Goal: Task Accomplishment & Management: Use online tool/utility

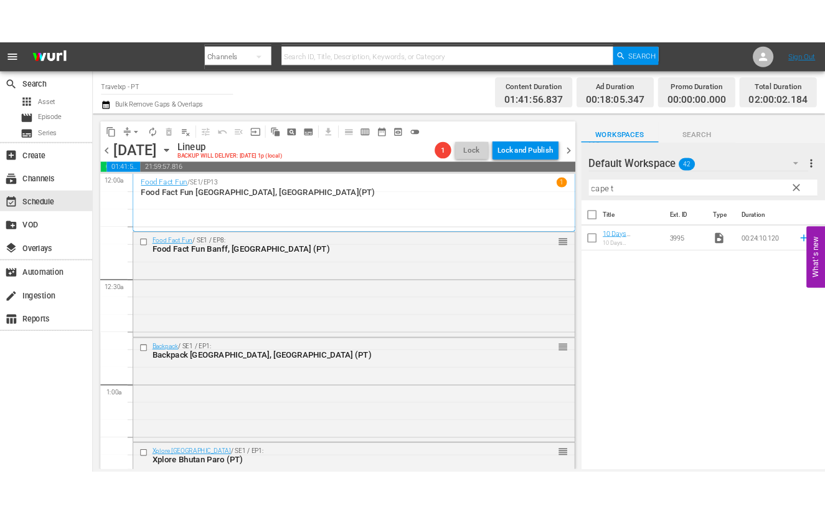
scroll to position [389, 0]
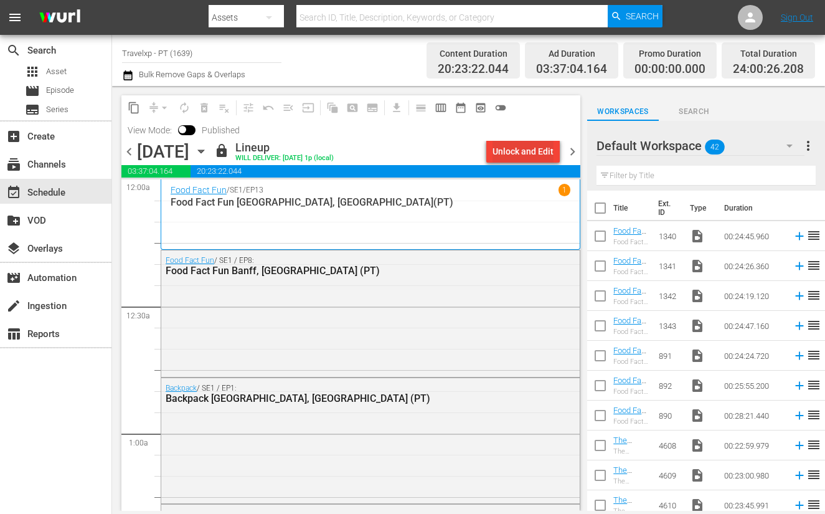
click at [518, 151] on div "Unlock and Edit" at bounding box center [523, 151] width 61 height 22
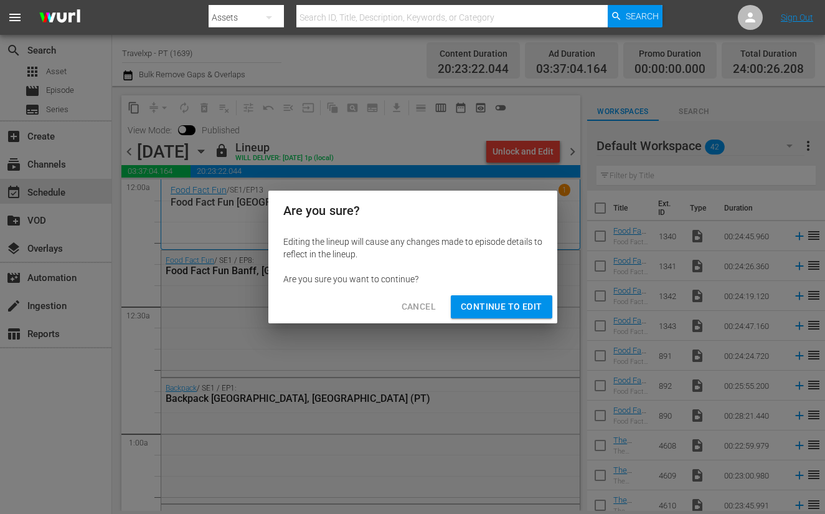
click at [491, 306] on span "Continue to Edit" at bounding box center [501, 307] width 81 height 16
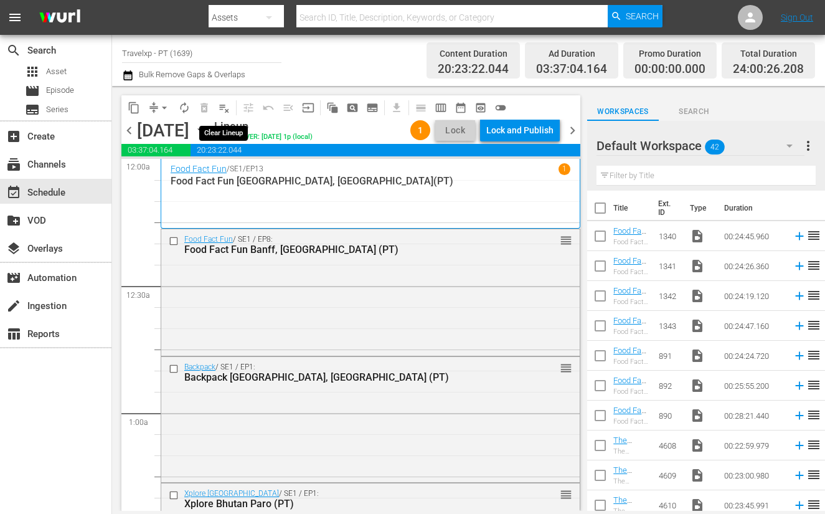
click at [221, 107] on span "playlist_remove_outlined" at bounding box center [224, 107] width 12 height 12
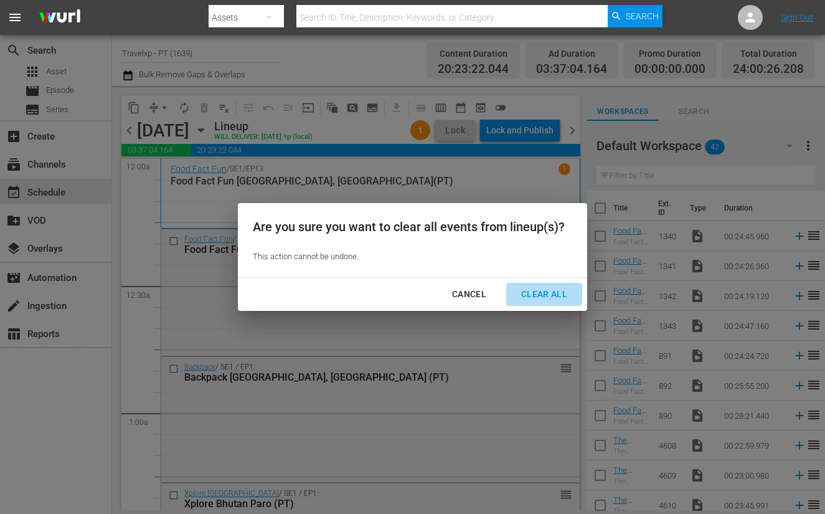
click at [541, 299] on div "Clear All" at bounding box center [544, 294] width 66 height 16
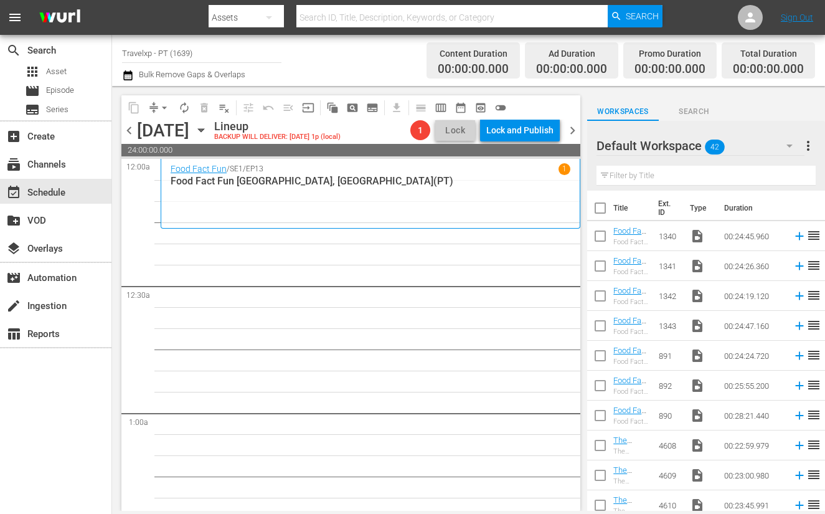
click at [688, 170] on input "text" at bounding box center [706, 176] width 219 height 20
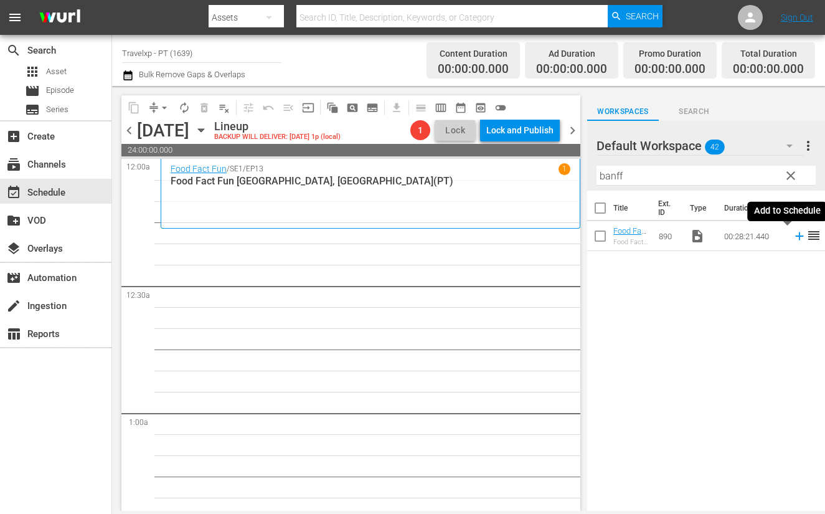
click at [795, 235] on icon at bounding box center [799, 236] width 8 height 8
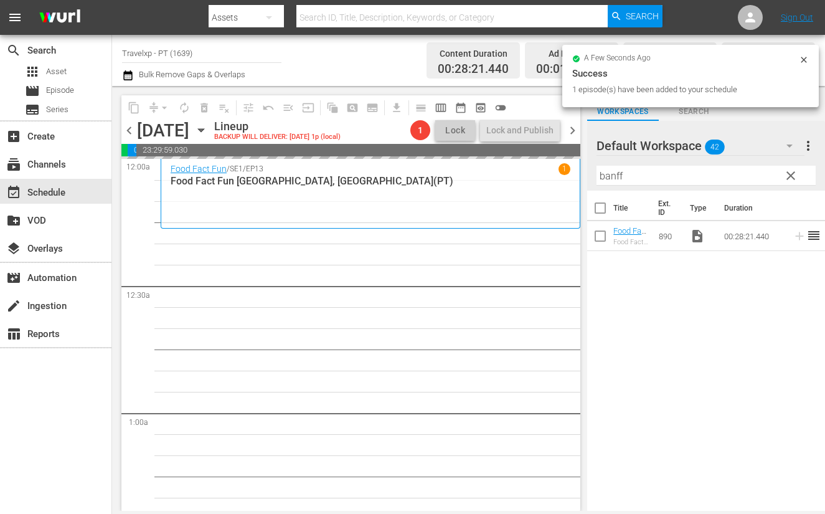
click at [613, 169] on input "banff" at bounding box center [706, 176] width 219 height 20
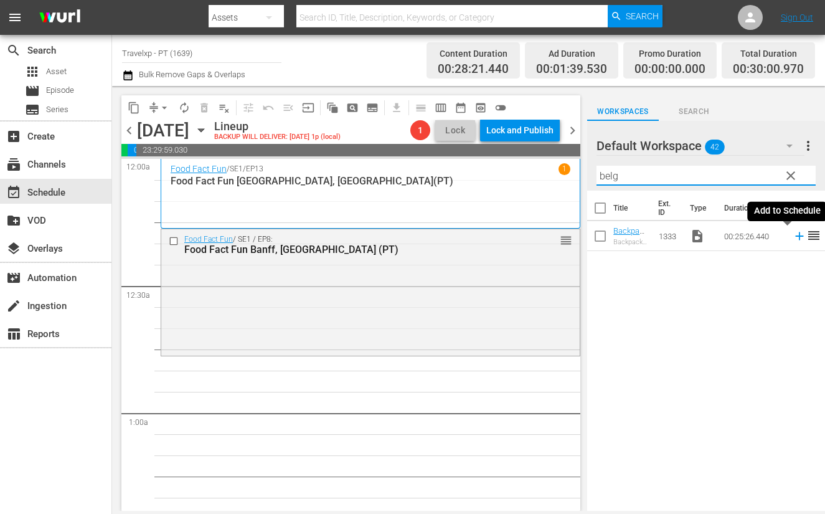
click at [793, 237] on icon at bounding box center [800, 236] width 14 height 14
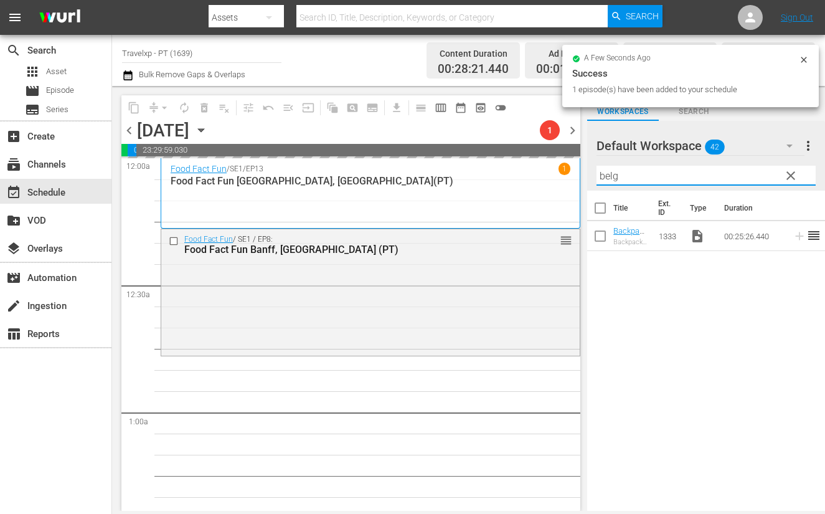
click at [616, 178] on input "belg" at bounding box center [706, 176] width 219 height 20
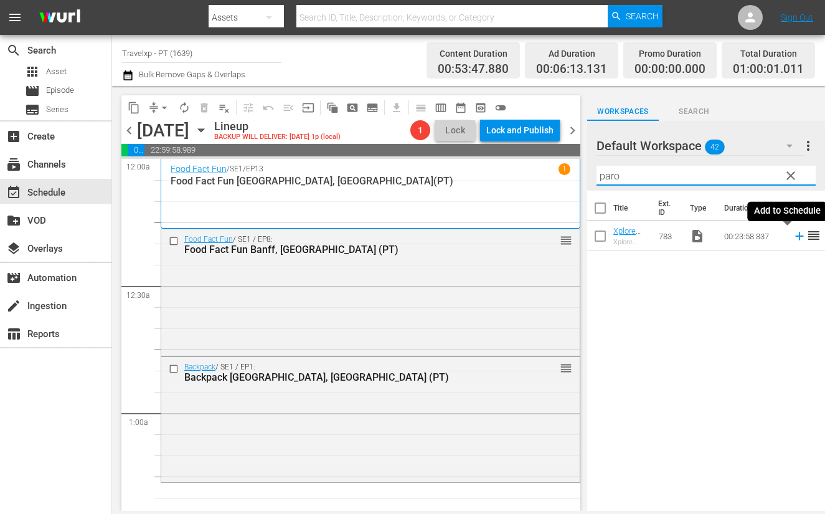
click at [795, 235] on icon at bounding box center [799, 236] width 8 height 8
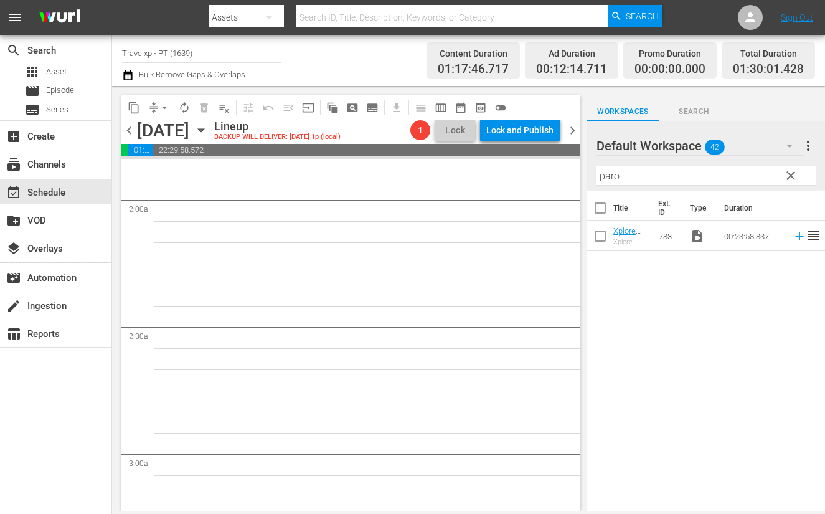
scroll to position [234, 0]
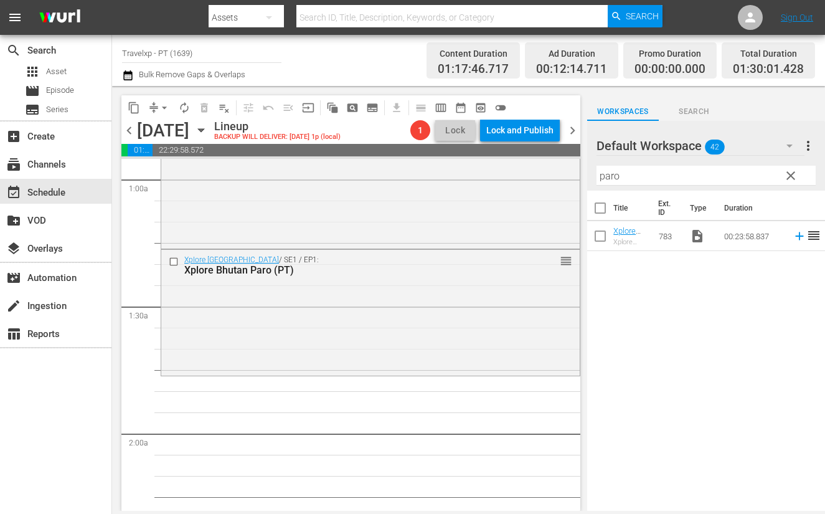
click at [607, 176] on input "paro" at bounding box center [706, 176] width 219 height 20
click at [793, 237] on icon at bounding box center [800, 236] width 14 height 14
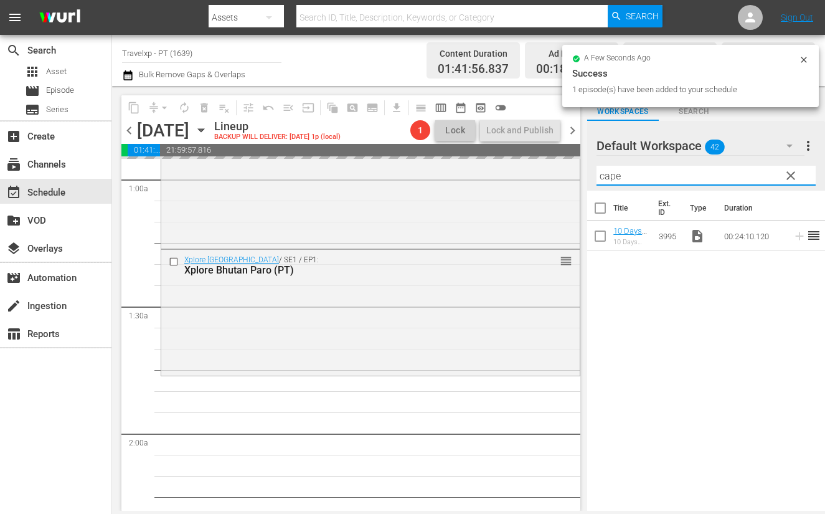
click at [607, 177] on input "cape" at bounding box center [706, 176] width 219 height 20
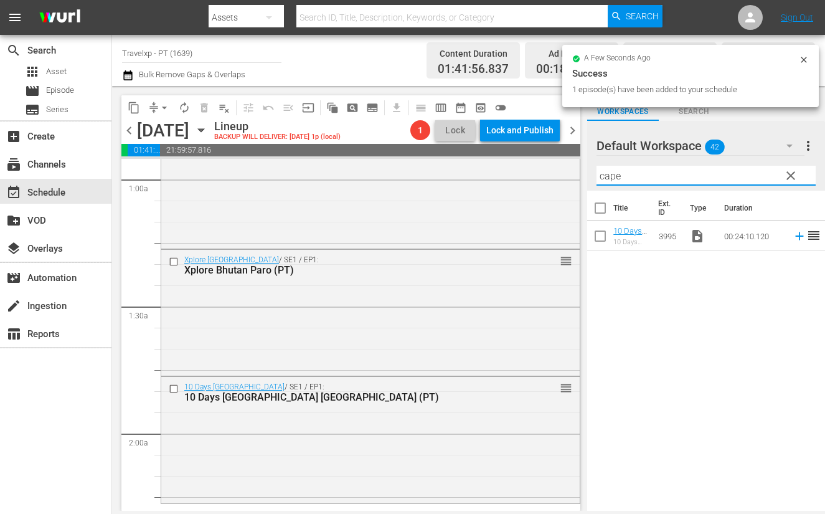
click at [607, 177] on input "cape" at bounding box center [706, 176] width 219 height 20
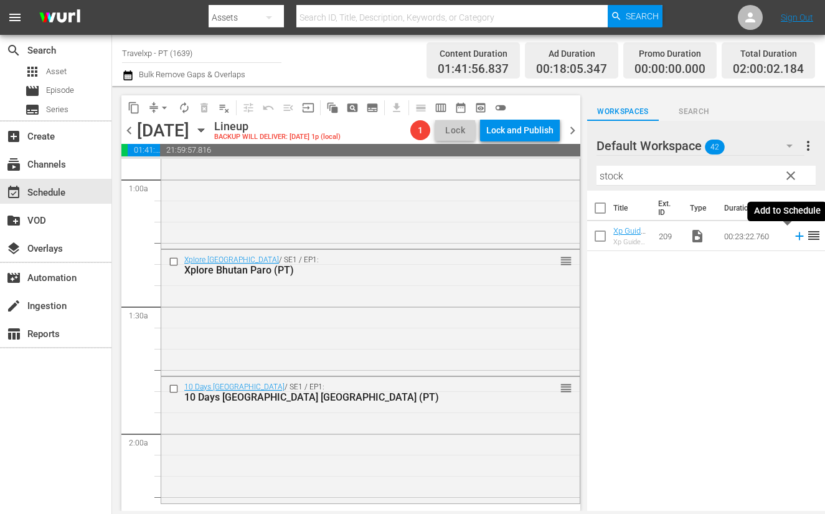
click at [795, 238] on icon at bounding box center [799, 236] width 8 height 8
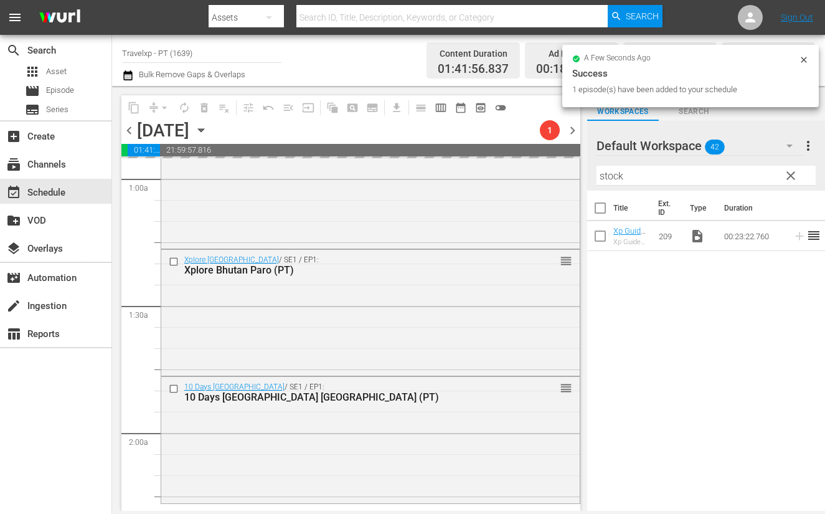
click at [610, 177] on input "stock" at bounding box center [706, 176] width 219 height 20
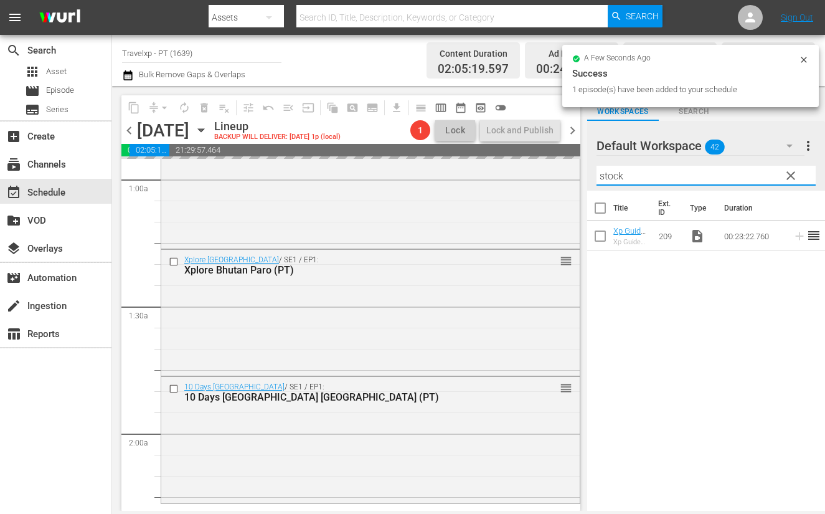
click at [610, 177] on input "stock" at bounding box center [706, 176] width 219 height 20
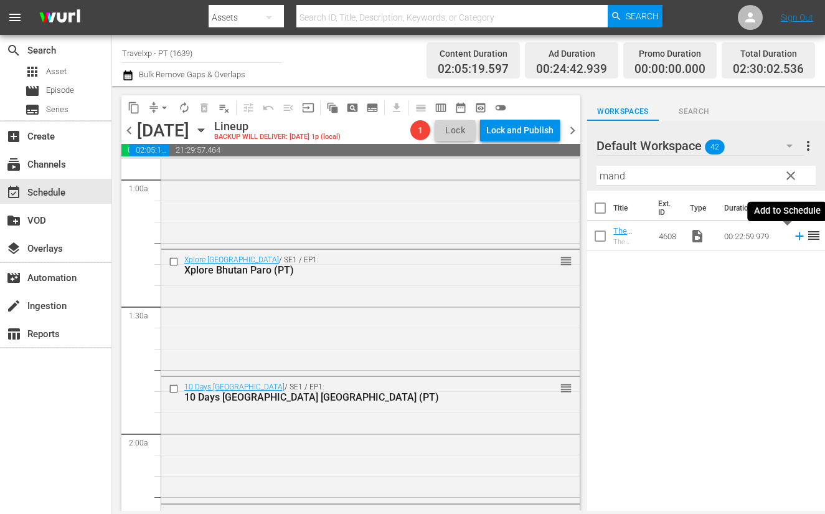
click at [793, 238] on icon at bounding box center [800, 236] width 14 height 14
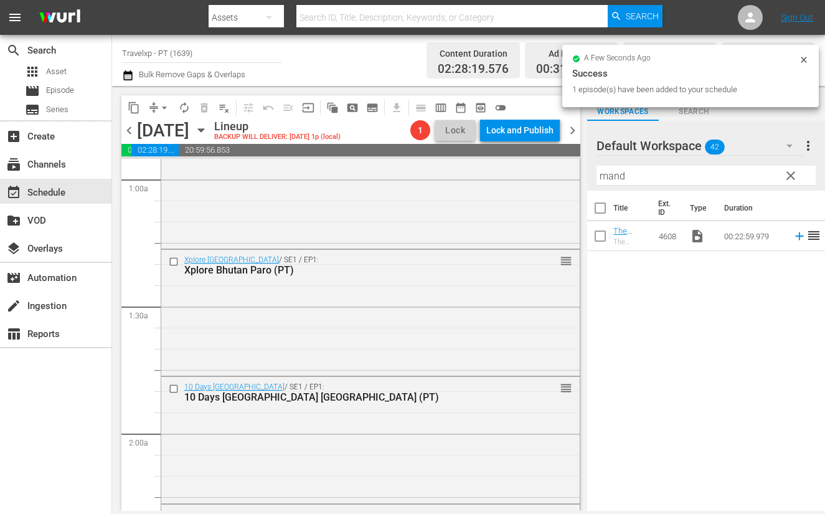
click at [607, 178] on input "mand" at bounding box center [706, 176] width 219 height 20
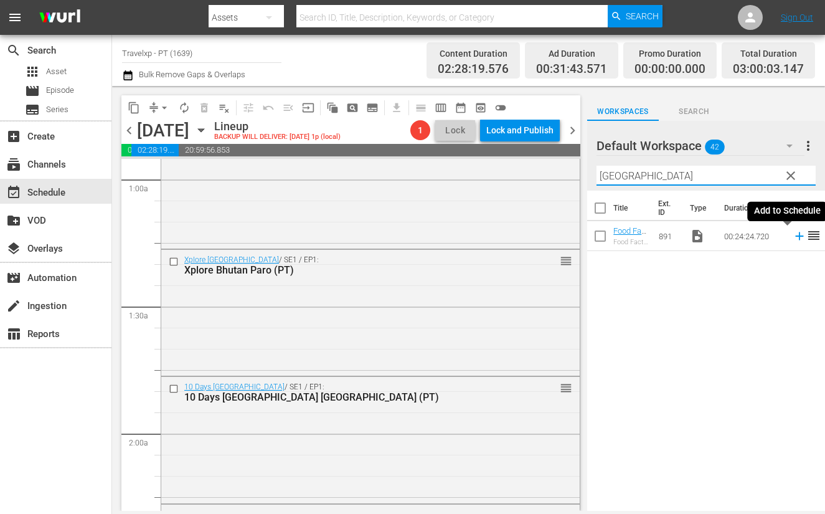
click at [795, 236] on icon at bounding box center [799, 236] width 8 height 8
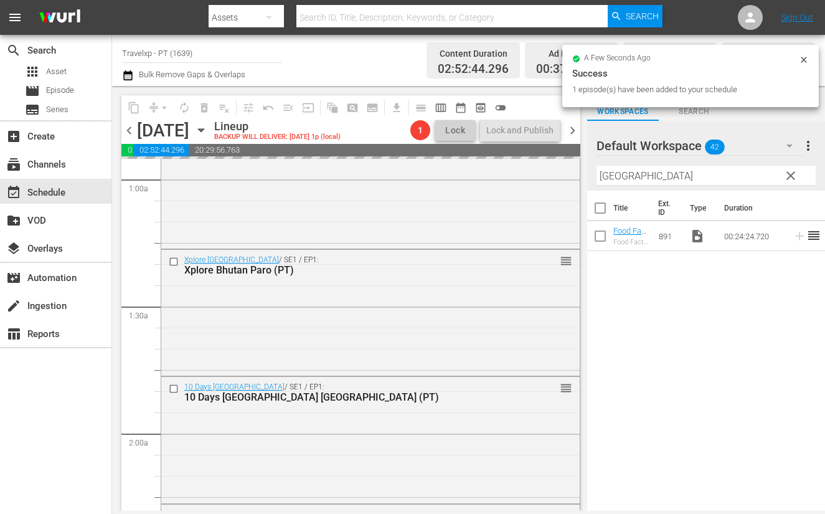
click at [608, 177] on input "hanoi" at bounding box center [706, 176] width 219 height 20
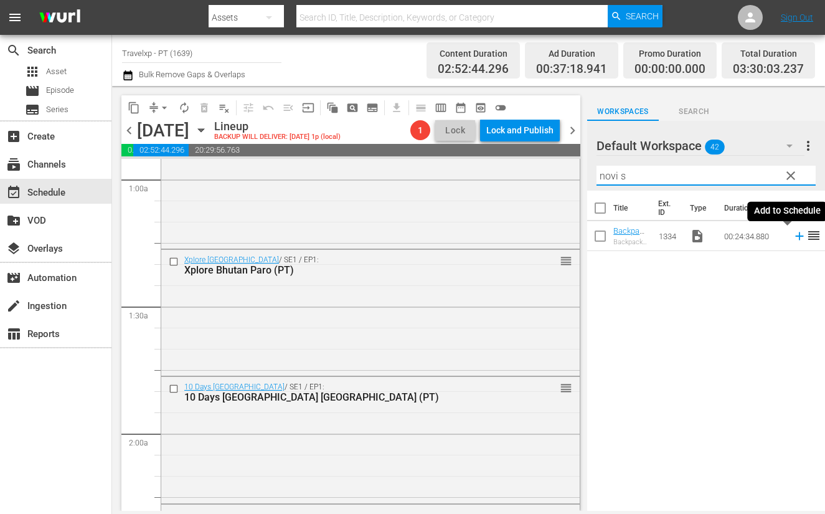
click at [793, 235] on icon at bounding box center [800, 236] width 14 height 14
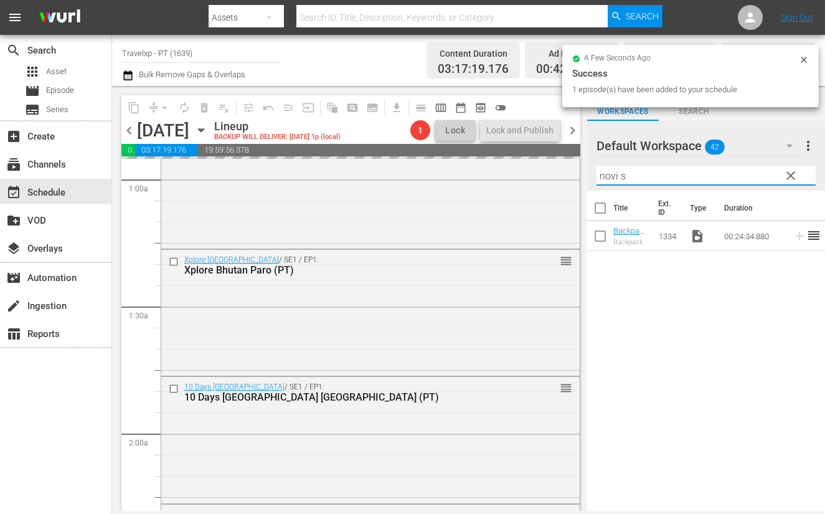
drag, startPoint x: 636, startPoint y: 176, endPoint x: 586, endPoint y: 172, distance: 50.5
click at [586, 172] on div "content_copy compress arrow_drop_down autorenew_outlined delete_forever_outline…" at bounding box center [468, 298] width 713 height 425
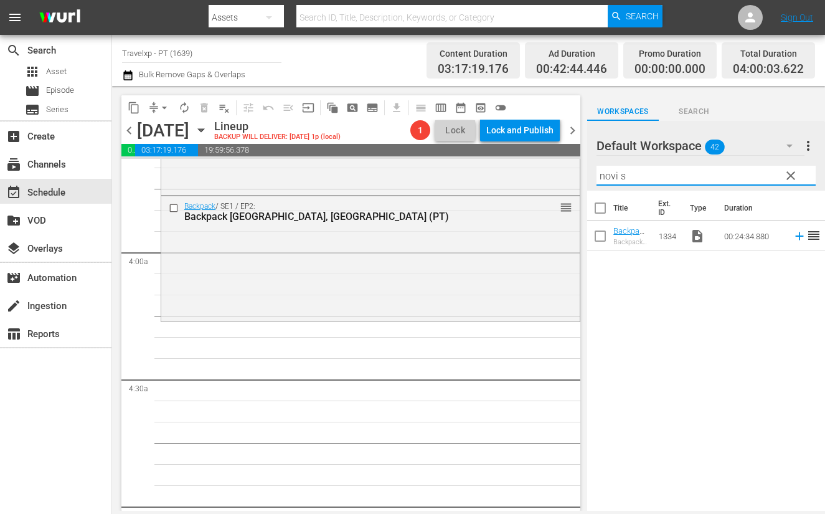
scroll to position [856, 0]
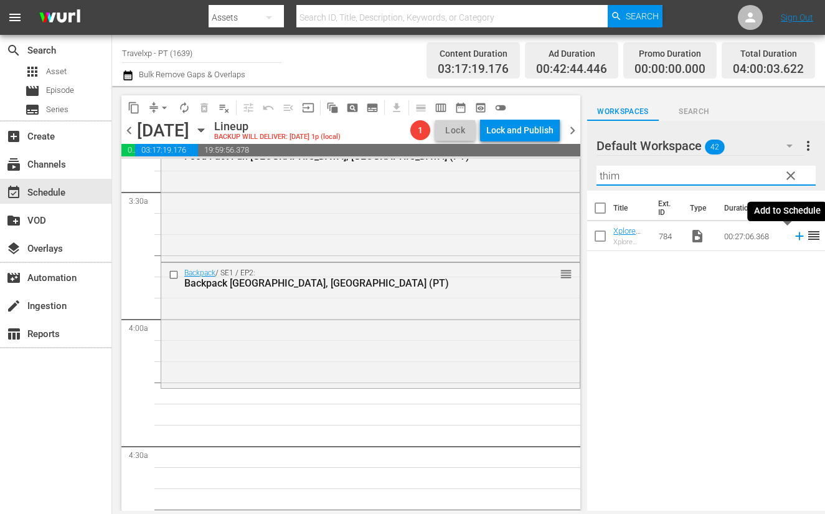
click at [795, 238] on icon at bounding box center [799, 236] width 8 height 8
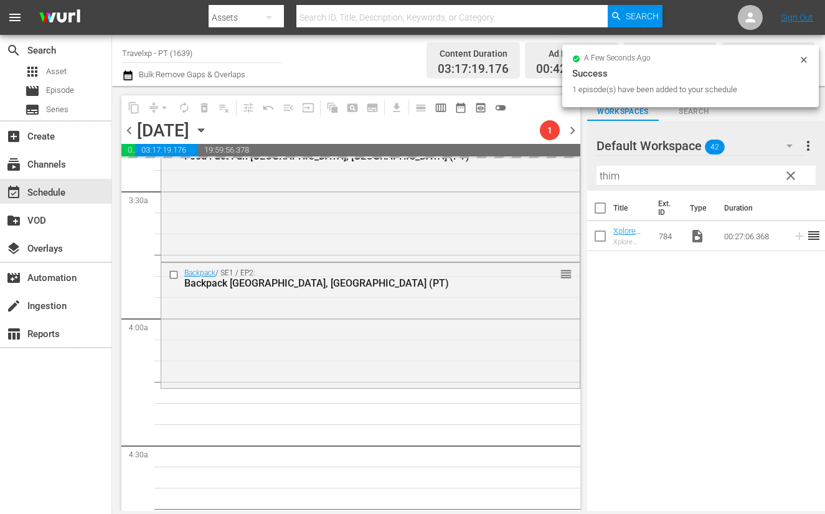
click at [608, 173] on input "thim" at bounding box center [706, 176] width 219 height 20
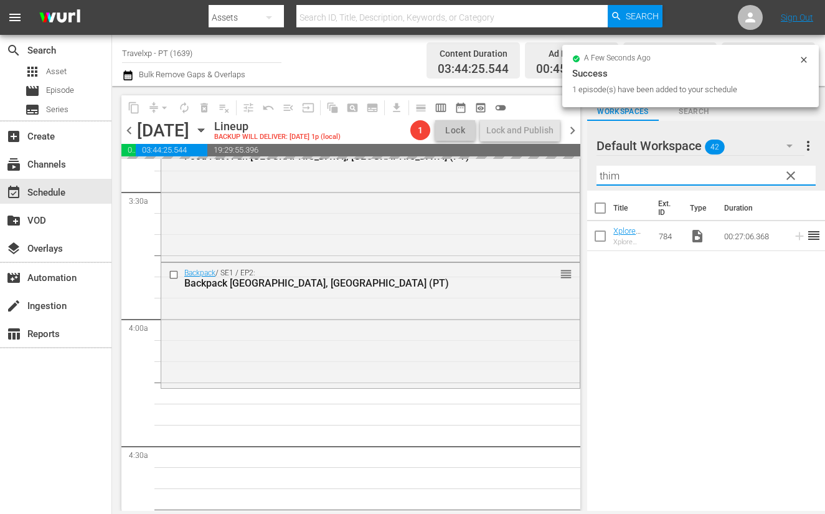
click at [608, 173] on input "thim" at bounding box center [706, 176] width 219 height 20
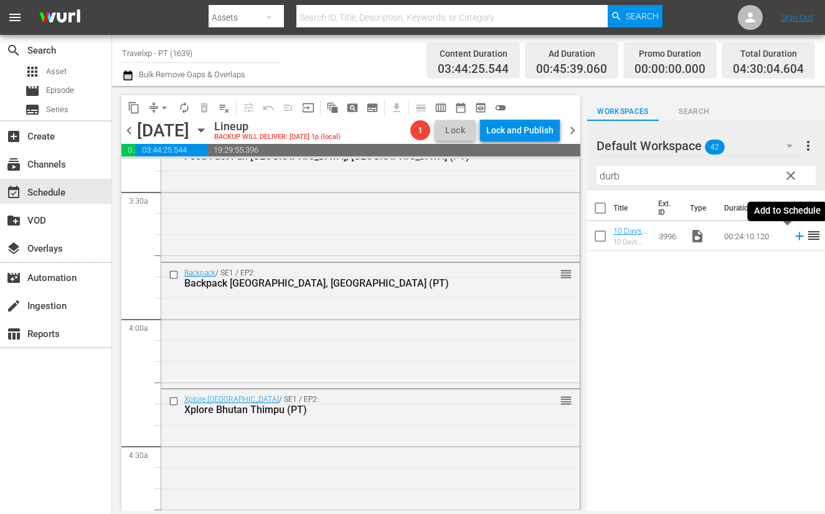
click at [793, 235] on icon at bounding box center [800, 236] width 14 height 14
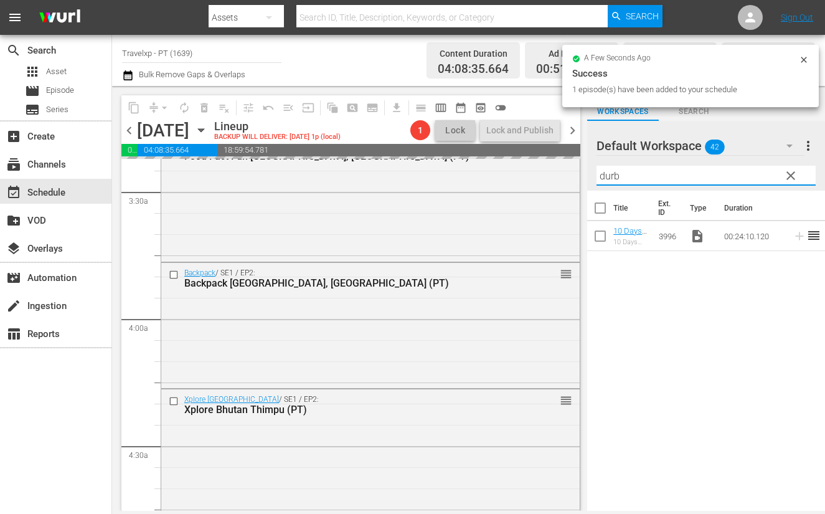
click at [610, 174] on input "durb" at bounding box center [706, 176] width 219 height 20
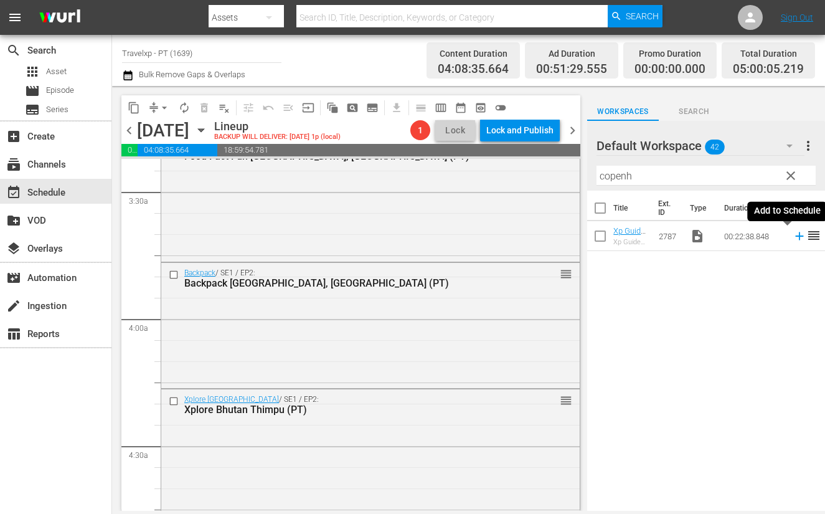
click at [795, 235] on icon at bounding box center [799, 236] width 8 height 8
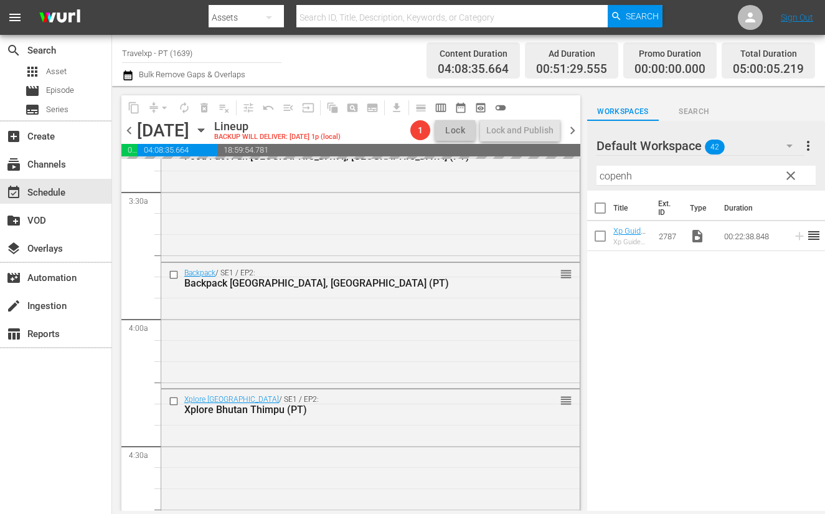
click at [624, 175] on input "copenh" at bounding box center [706, 176] width 219 height 20
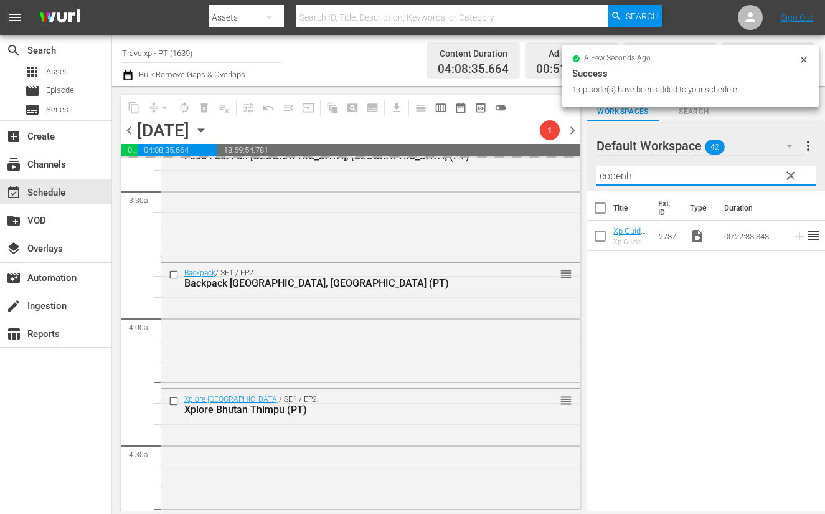
click at [624, 175] on input "copenh" at bounding box center [706, 176] width 219 height 20
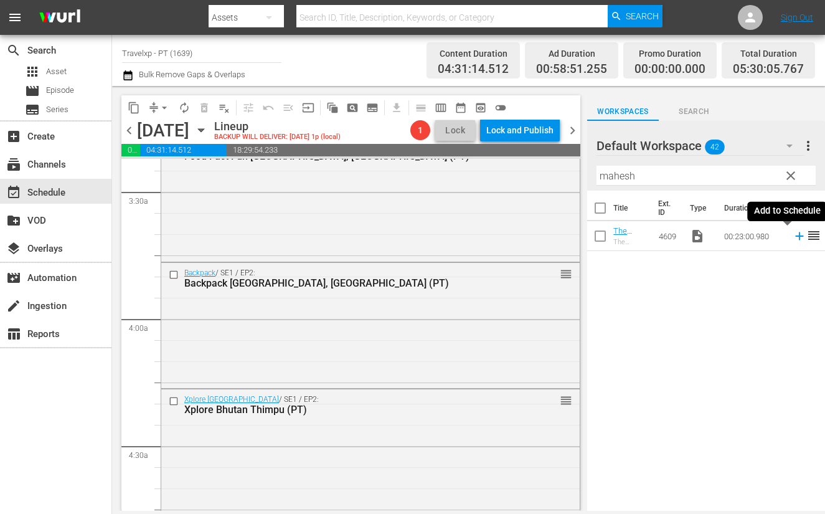
click at [793, 238] on icon at bounding box center [800, 236] width 14 height 14
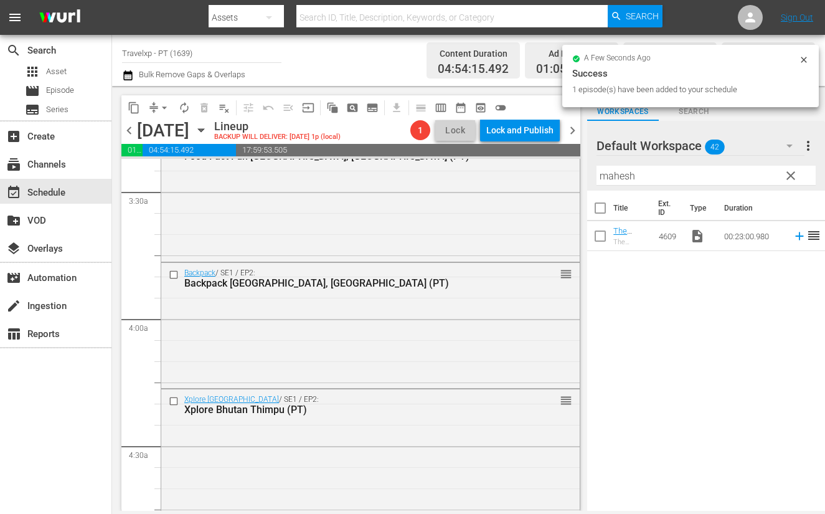
click at [615, 176] on input "mahesh" at bounding box center [706, 176] width 219 height 20
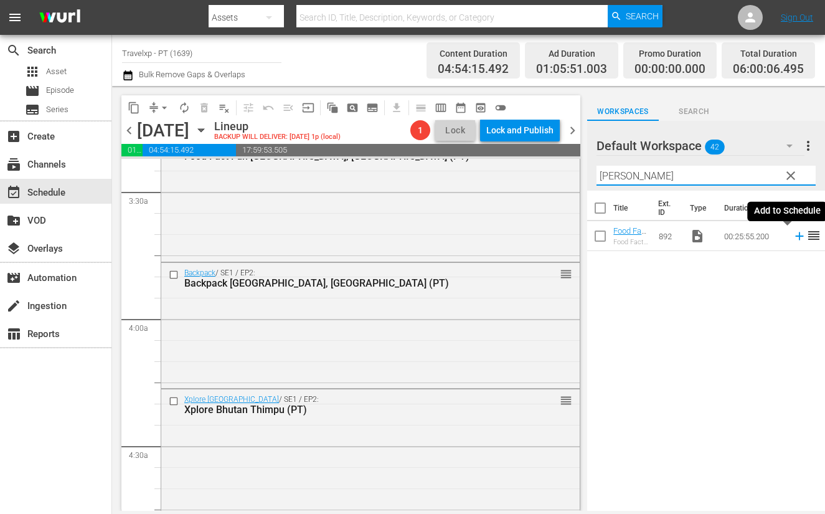
click at [793, 237] on icon at bounding box center [800, 236] width 14 height 14
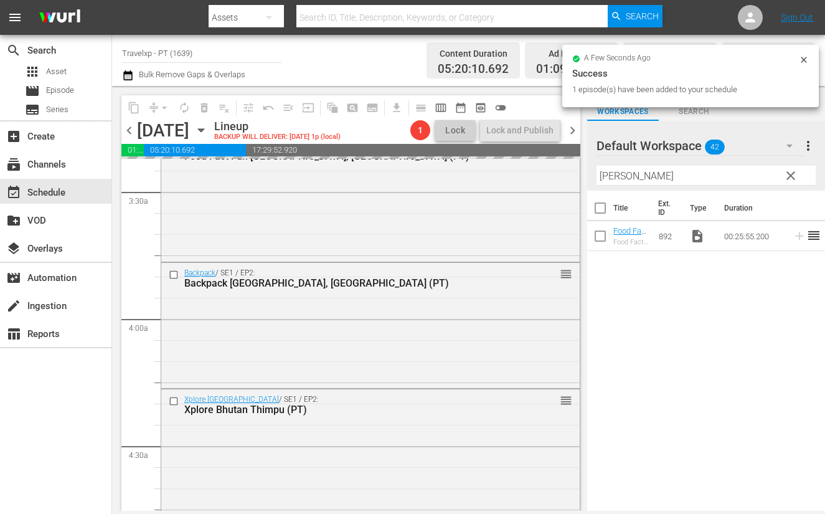
click at [607, 172] on input "hoch" at bounding box center [706, 176] width 219 height 20
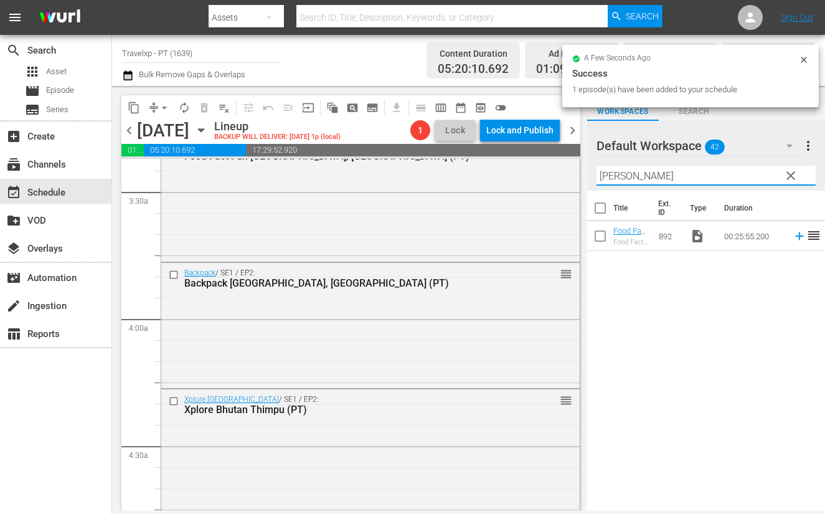
click at [607, 172] on input "hoch" at bounding box center [706, 176] width 219 height 20
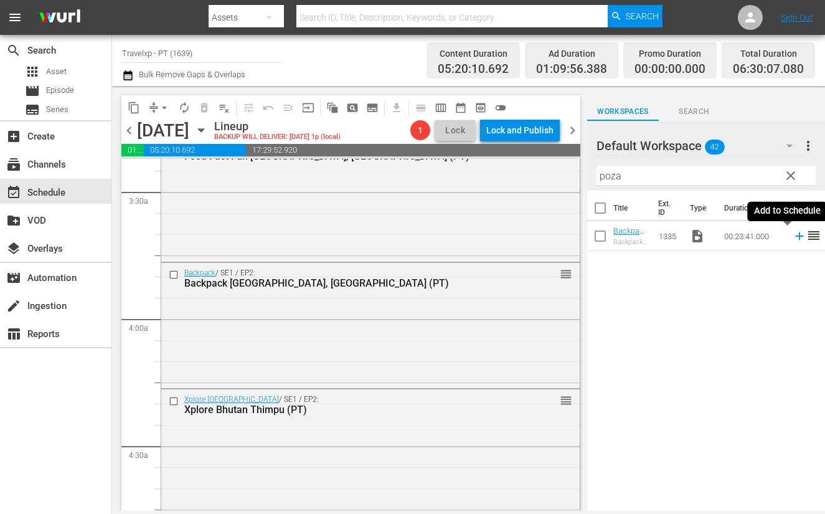
click at [795, 236] on icon at bounding box center [799, 236] width 8 height 8
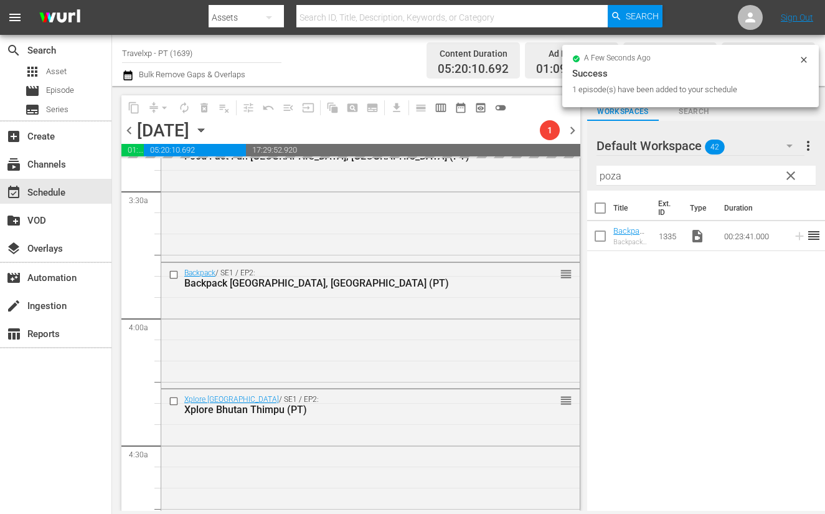
click at [613, 177] on input "poza" at bounding box center [706, 176] width 219 height 20
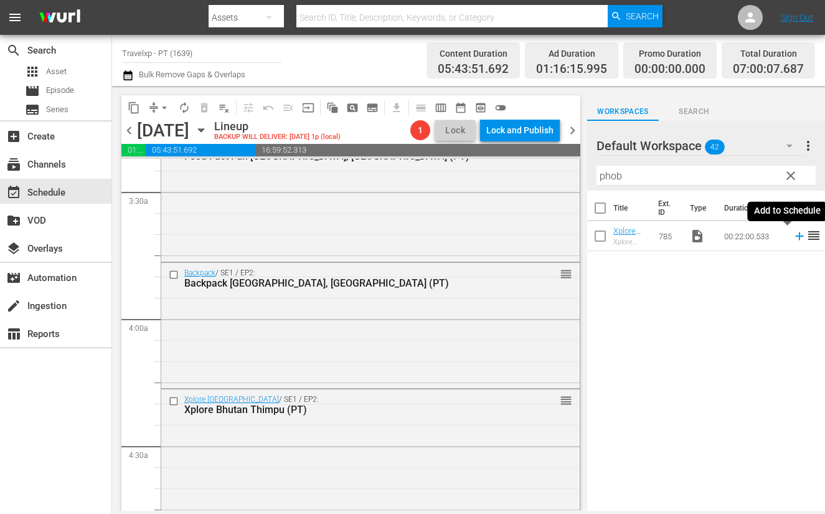
click at [793, 235] on icon at bounding box center [800, 236] width 14 height 14
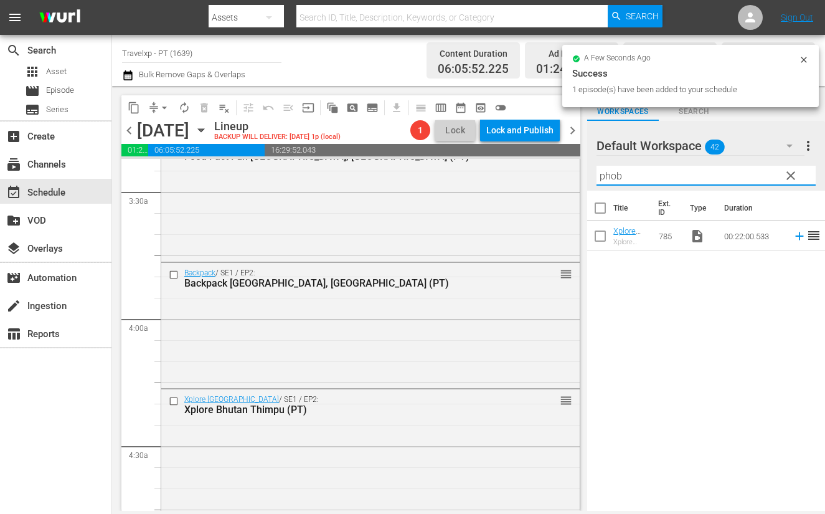
click at [602, 179] on input "phob" at bounding box center [706, 176] width 219 height 20
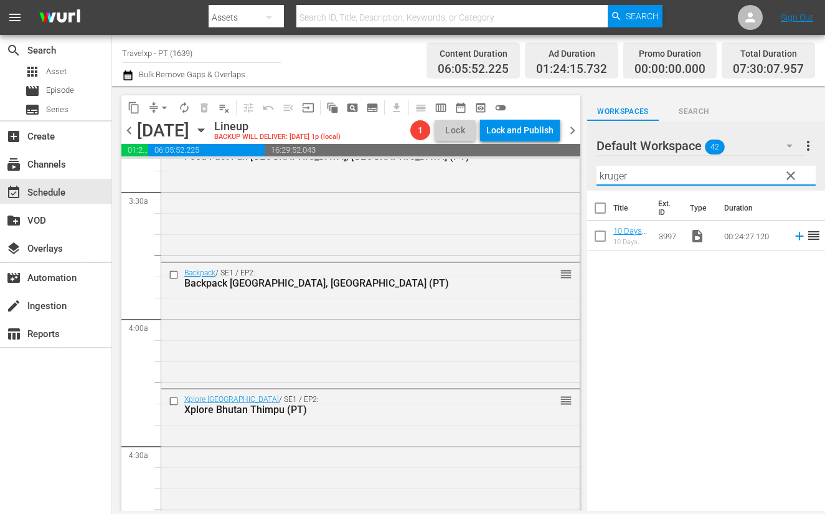
click at [795, 235] on icon at bounding box center [799, 236] width 8 height 8
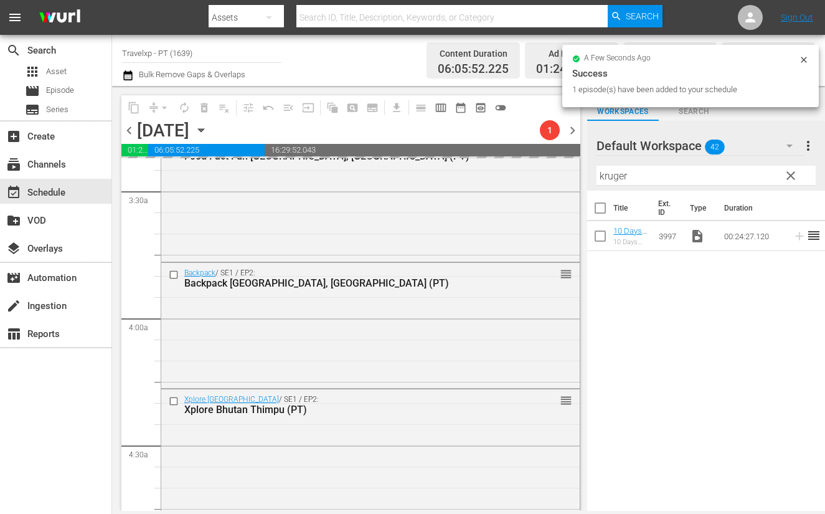
click at [613, 179] on input "kruger" at bounding box center [706, 176] width 219 height 20
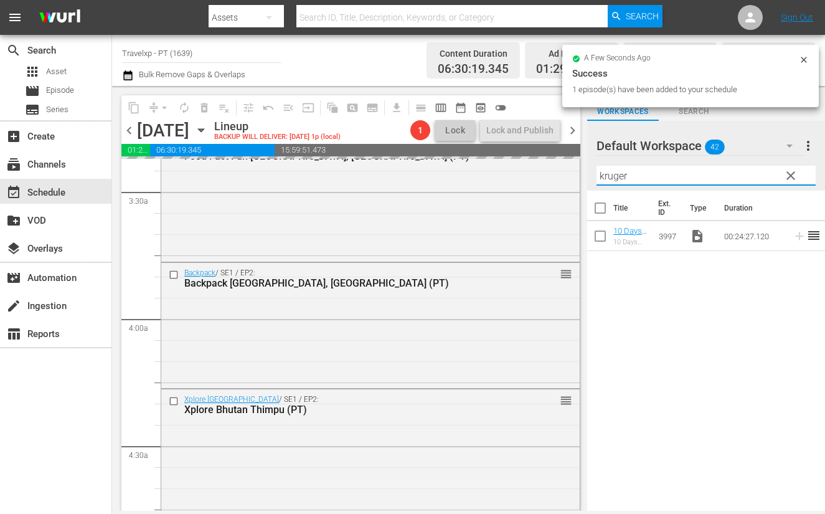
click at [613, 179] on input "kruger" at bounding box center [706, 176] width 219 height 20
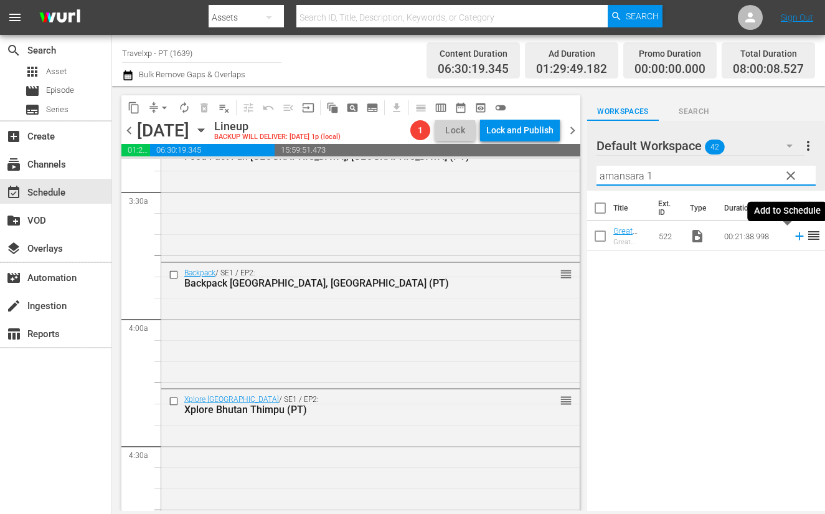
click at [793, 238] on icon at bounding box center [800, 236] width 14 height 14
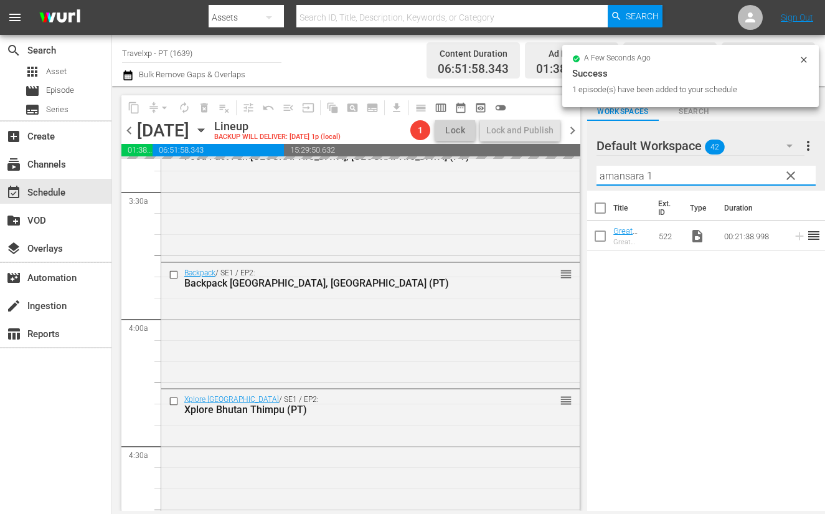
drag, startPoint x: 669, startPoint y: 174, endPoint x: 583, endPoint y: 166, distance: 86.9
click at [583, 166] on div "content_copy compress arrow_drop_down autorenew_outlined delete_forever_outline…" at bounding box center [468, 298] width 713 height 425
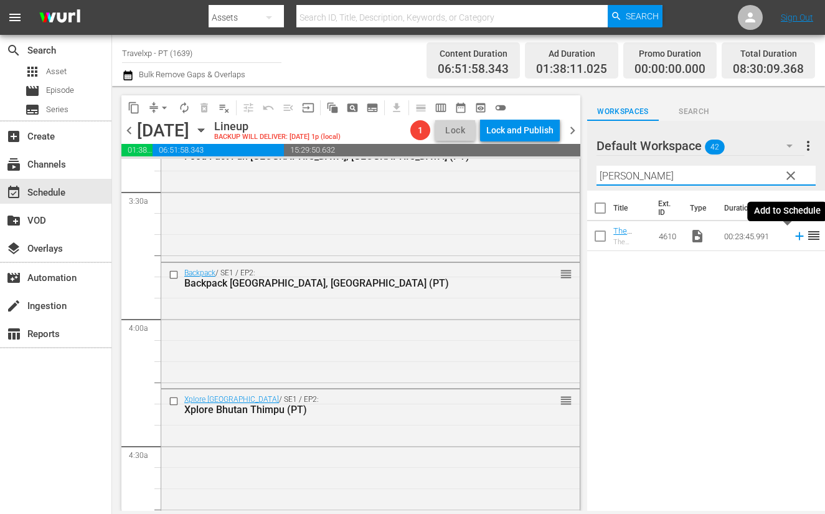
click at [795, 237] on icon at bounding box center [799, 236] width 8 height 8
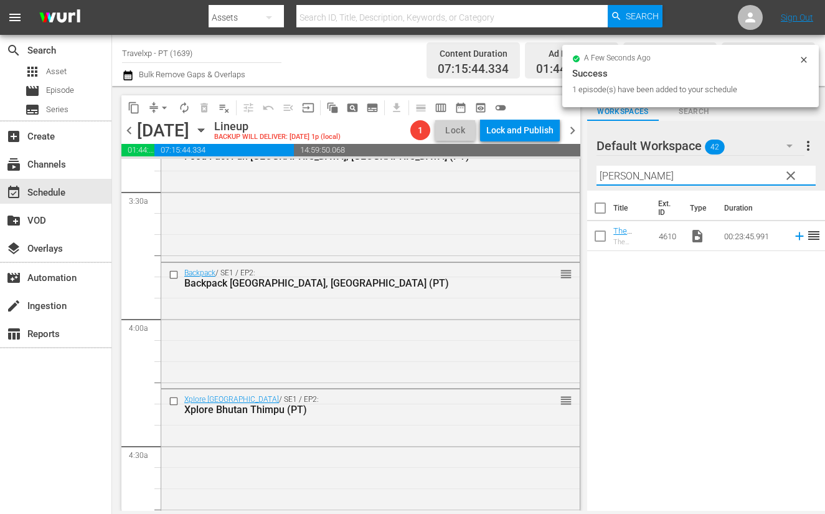
click at [628, 176] on input "hanuman" at bounding box center [706, 176] width 219 height 20
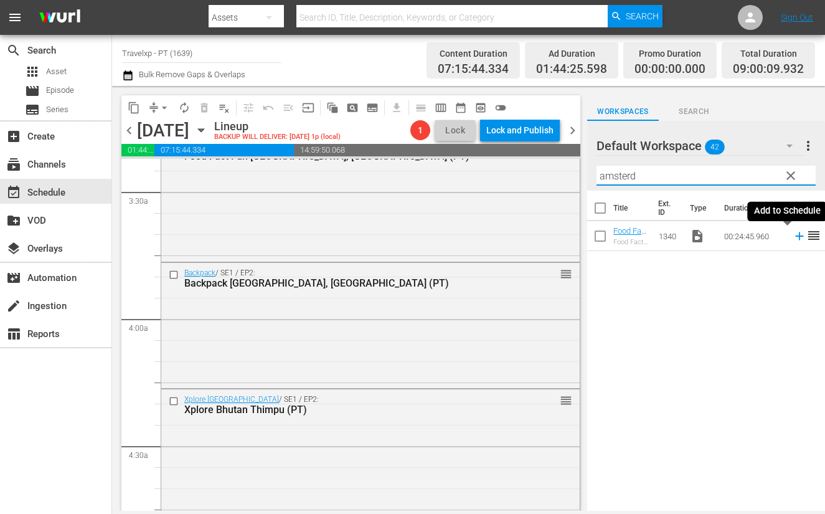
click at [795, 237] on icon at bounding box center [799, 236] width 8 height 8
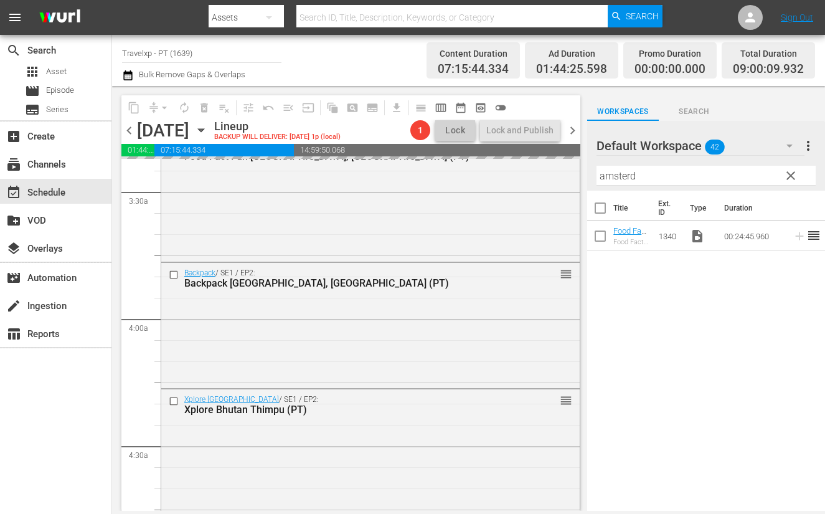
click at [623, 176] on input "amsterd" at bounding box center [706, 176] width 219 height 20
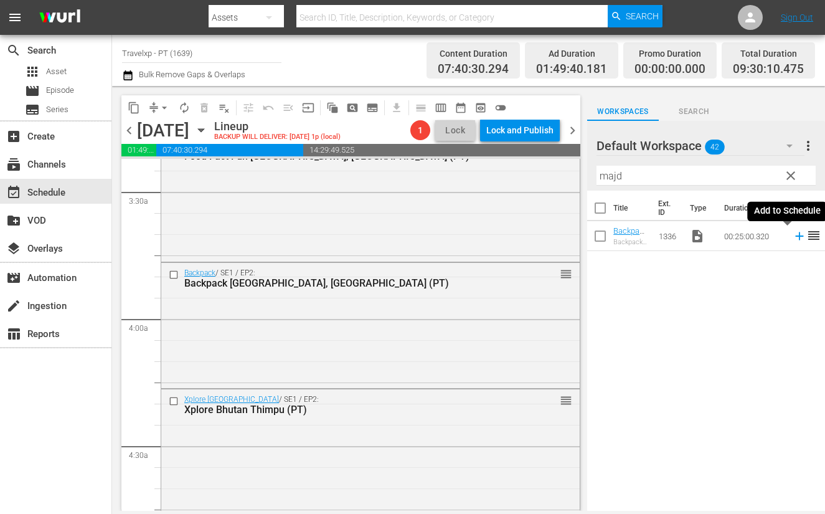
click at [793, 233] on icon at bounding box center [800, 236] width 14 height 14
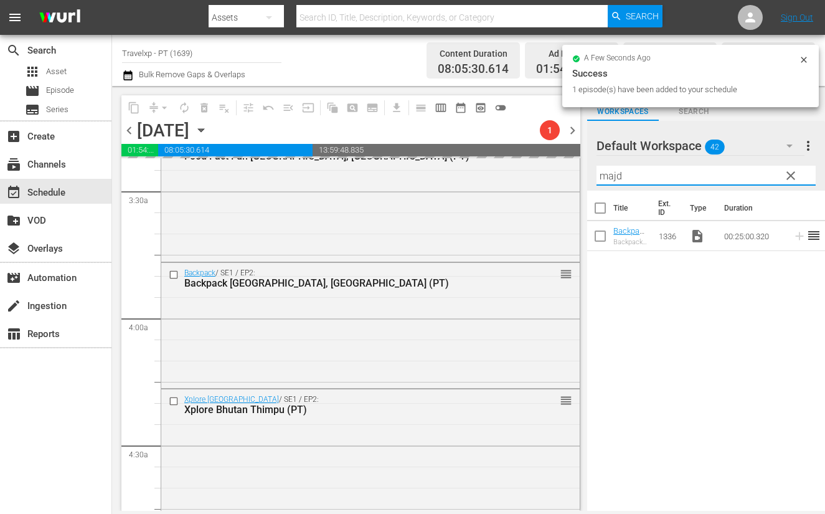
click at [613, 176] on input "majd" at bounding box center [706, 176] width 219 height 20
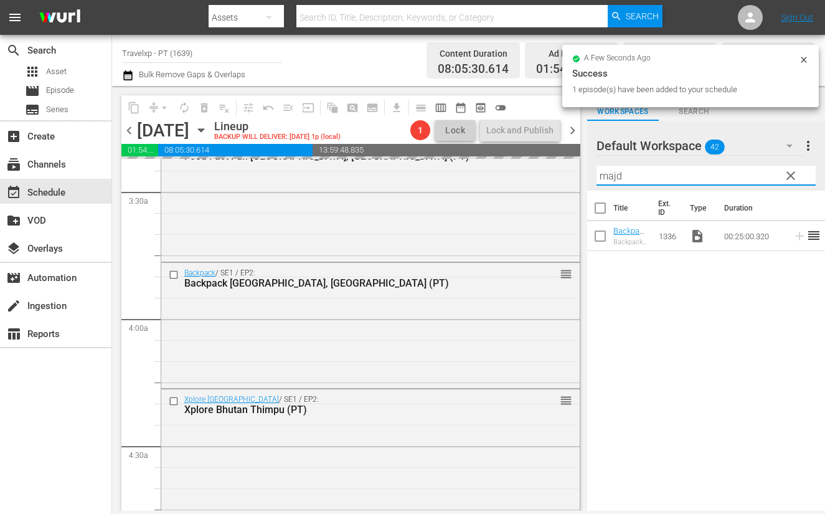
click at [613, 176] on input "majd" at bounding box center [706, 176] width 219 height 20
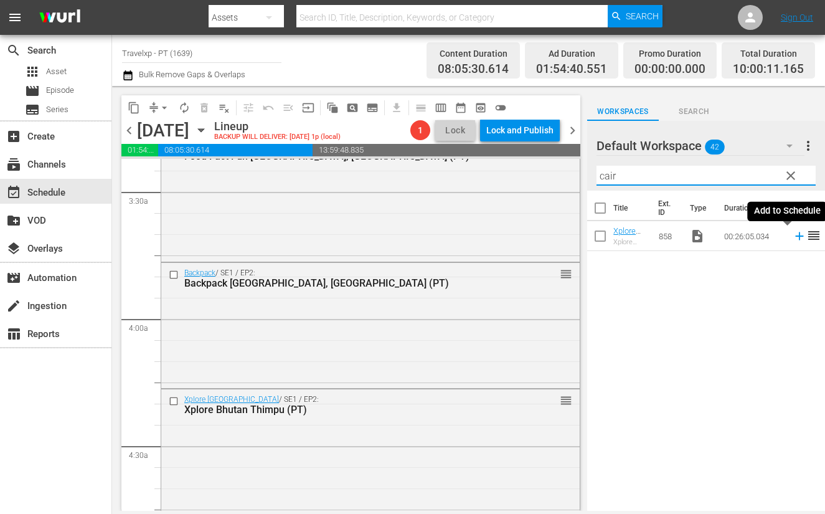
click at [795, 234] on icon at bounding box center [799, 236] width 8 height 8
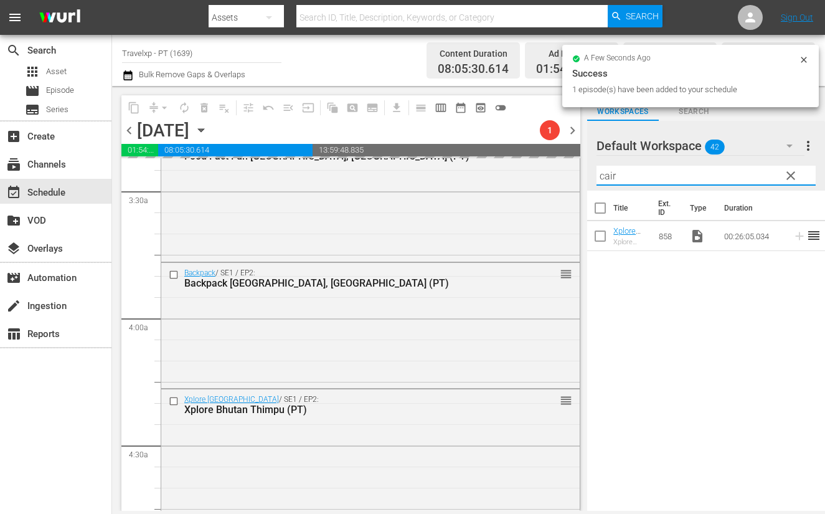
click at [610, 175] on input "cair" at bounding box center [706, 176] width 219 height 20
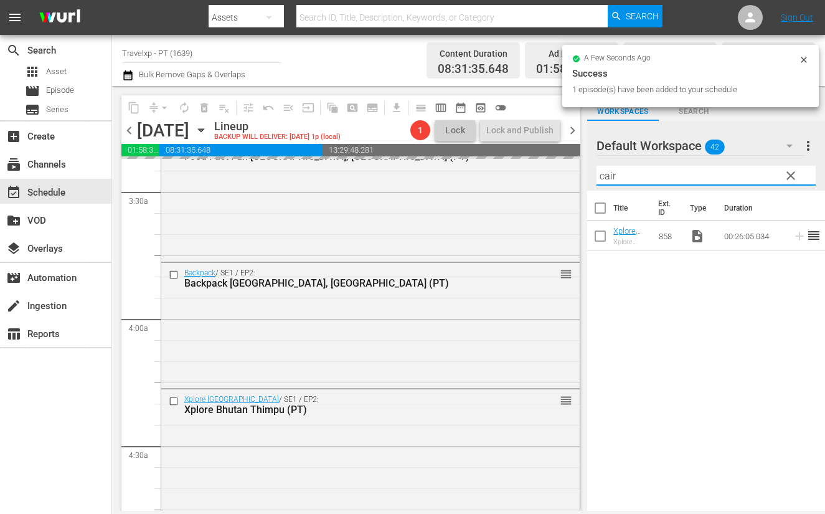
click at [610, 175] on input "cair" at bounding box center [706, 176] width 219 height 20
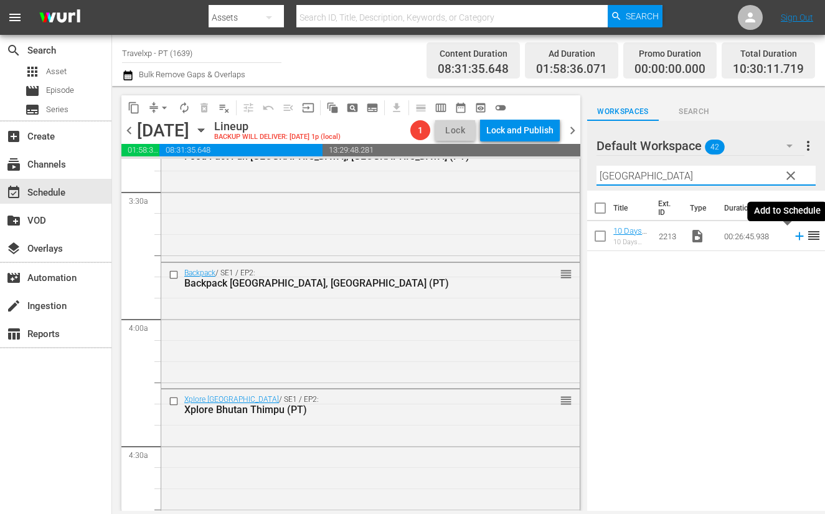
click at [795, 236] on icon at bounding box center [799, 236] width 8 height 8
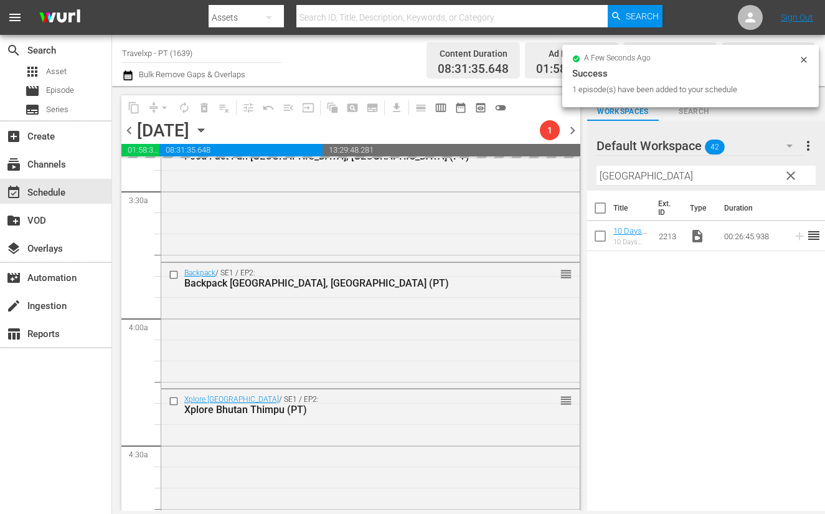
click at [613, 176] on input "seoul" at bounding box center [706, 176] width 219 height 20
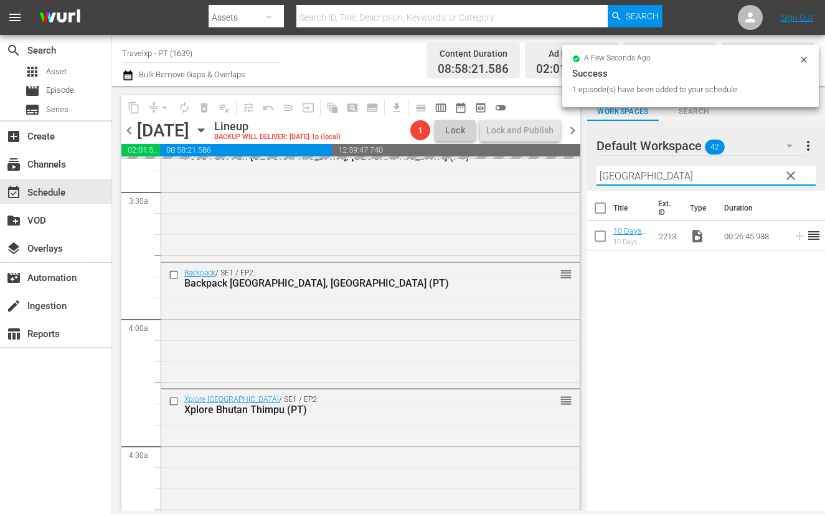
click at [613, 176] on input "seoul" at bounding box center [706, 176] width 219 height 20
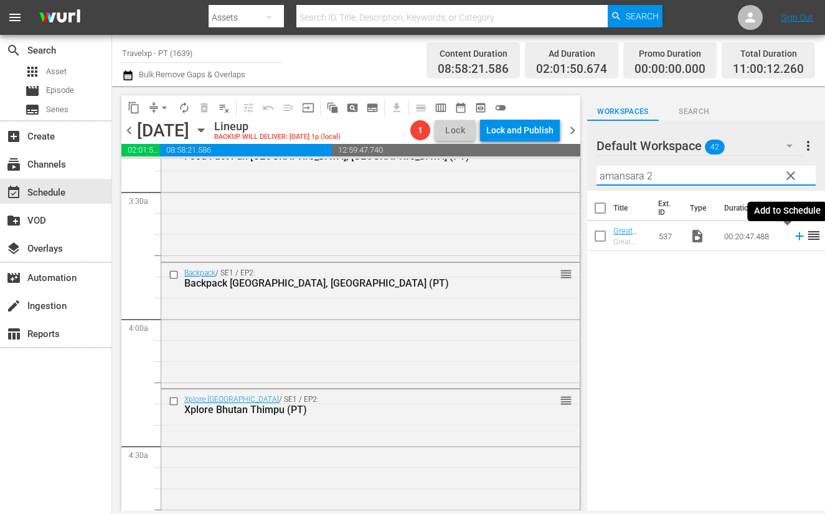
click at [795, 235] on icon at bounding box center [799, 236] width 8 height 8
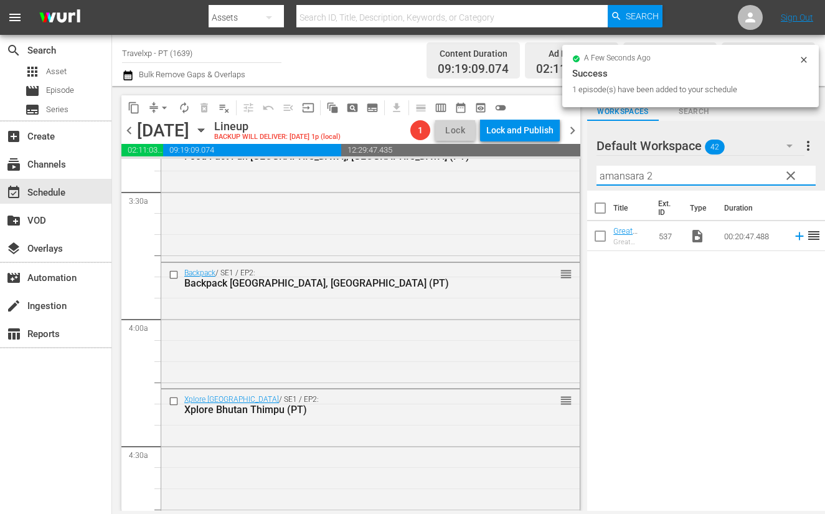
click at [570, 169] on div "content_copy compress arrow_drop_down autorenew_outlined delete_forever_outline…" at bounding box center [468, 298] width 713 height 425
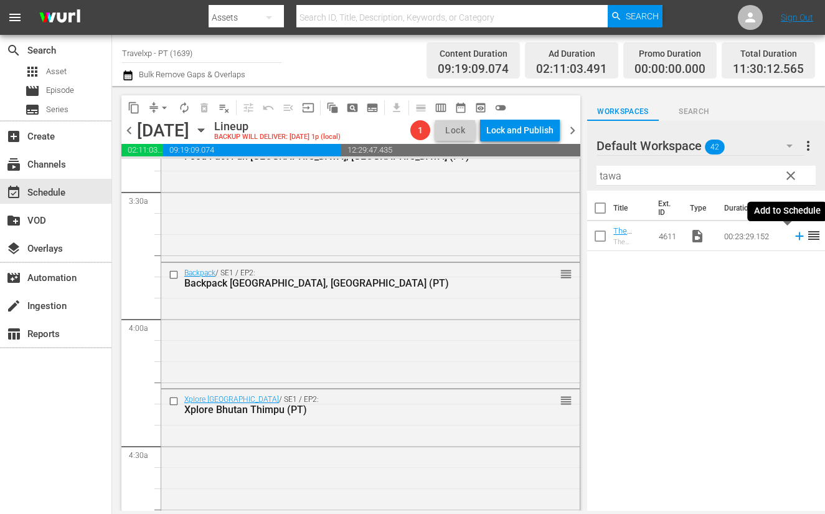
click at [795, 235] on icon at bounding box center [799, 236] width 8 height 8
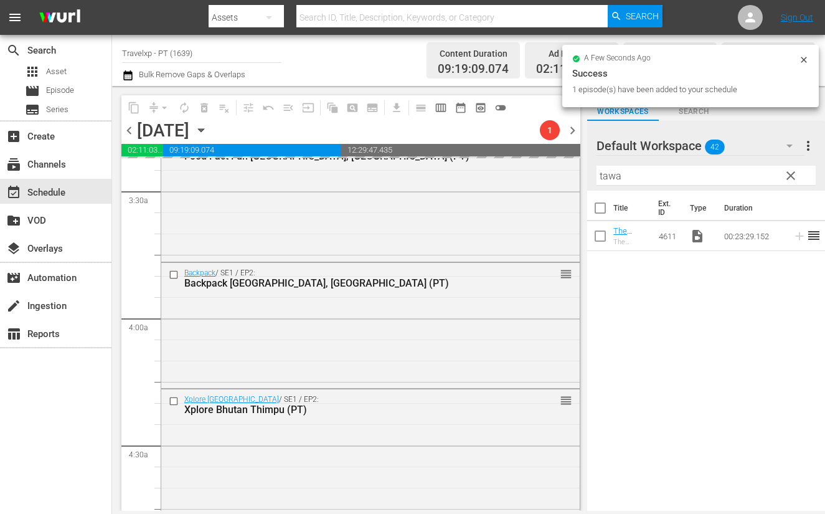
click at [613, 171] on input "tawa" at bounding box center [706, 176] width 219 height 20
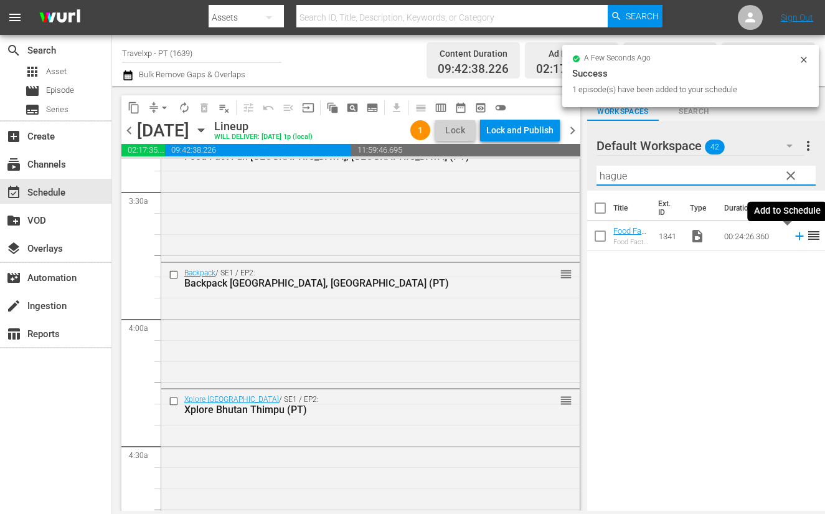
click at [795, 236] on icon at bounding box center [799, 236] width 8 height 8
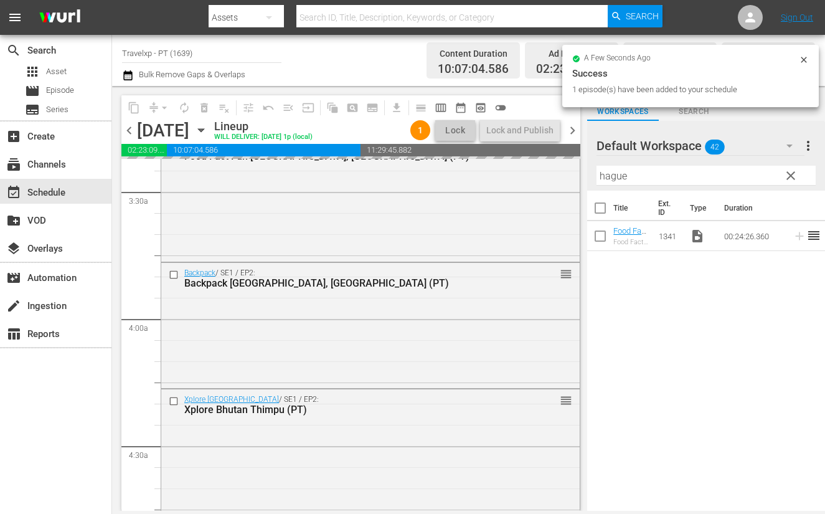
click at [611, 173] on input "hague" at bounding box center [706, 176] width 219 height 20
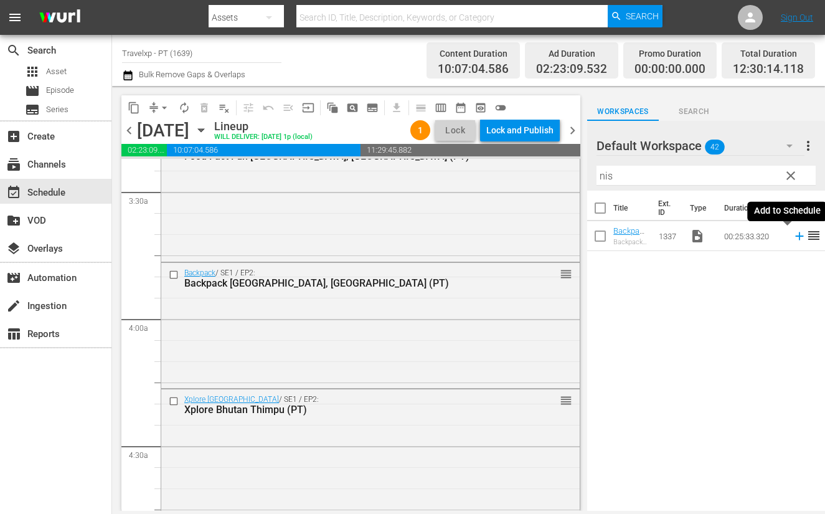
click at [795, 237] on icon at bounding box center [799, 236] width 8 height 8
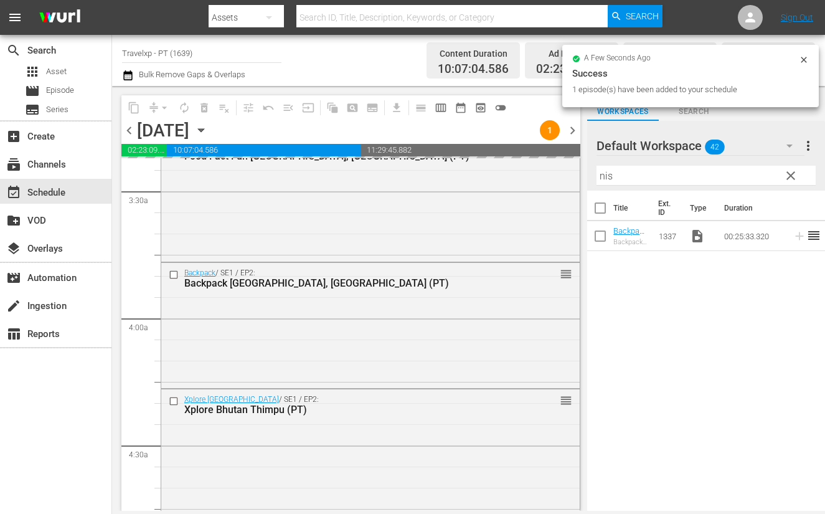
click at [601, 176] on input "nis" at bounding box center [706, 176] width 219 height 20
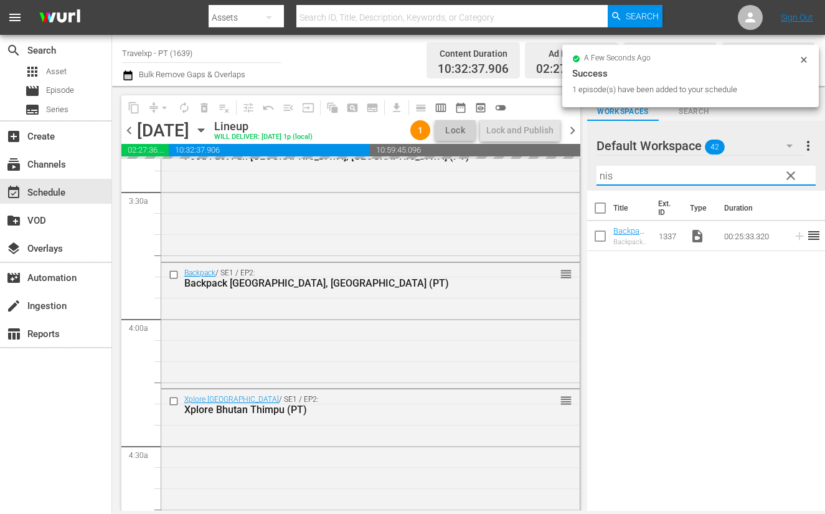
click at [601, 176] on input "nis" at bounding box center [706, 176] width 219 height 20
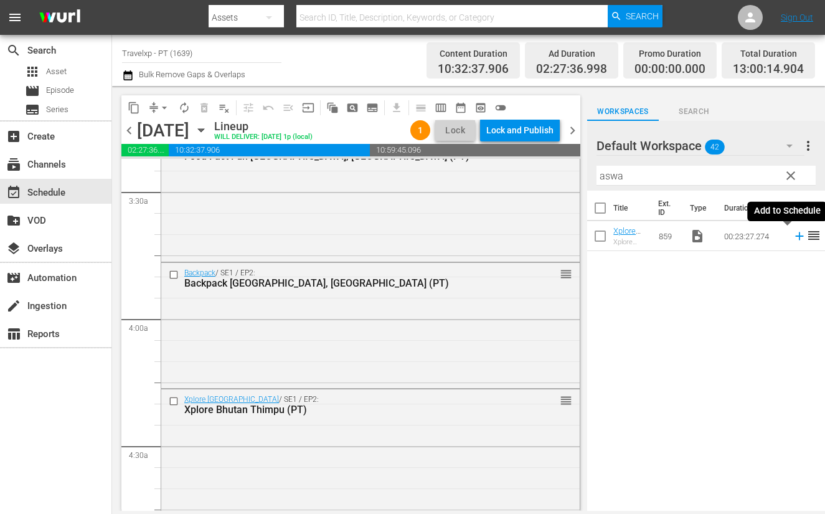
click at [793, 235] on icon at bounding box center [800, 236] width 14 height 14
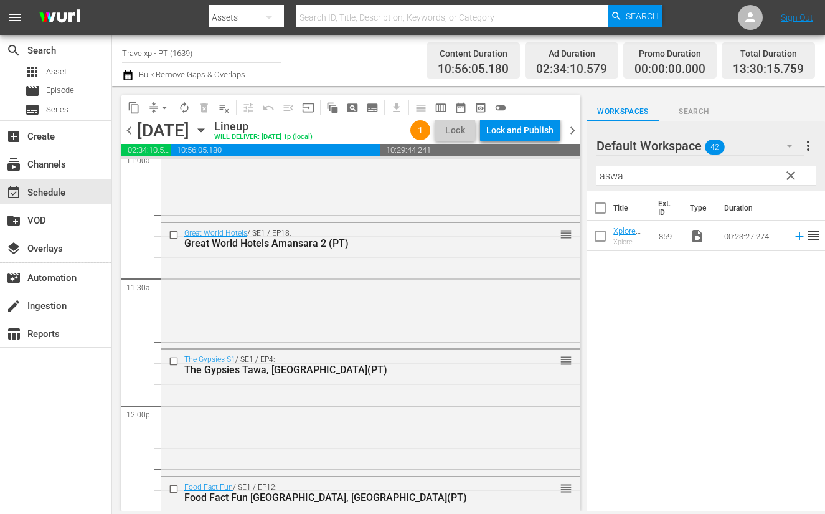
scroll to position [3269, 0]
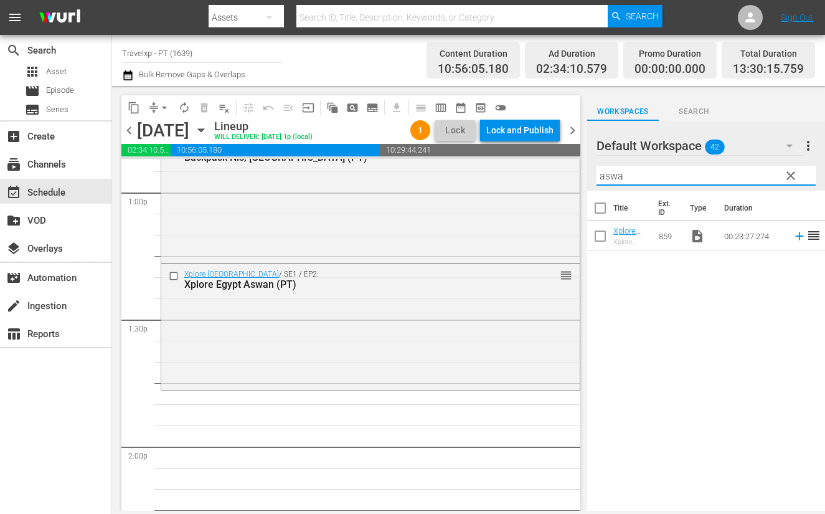
click at [610, 169] on input "aswa" at bounding box center [706, 176] width 219 height 20
click at [793, 237] on icon at bounding box center [800, 236] width 14 height 14
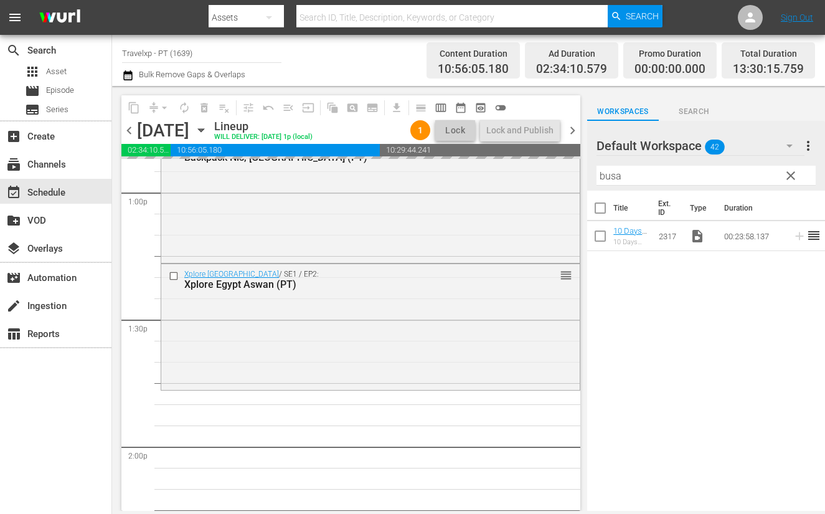
click at [603, 178] on input "busa" at bounding box center [706, 176] width 219 height 20
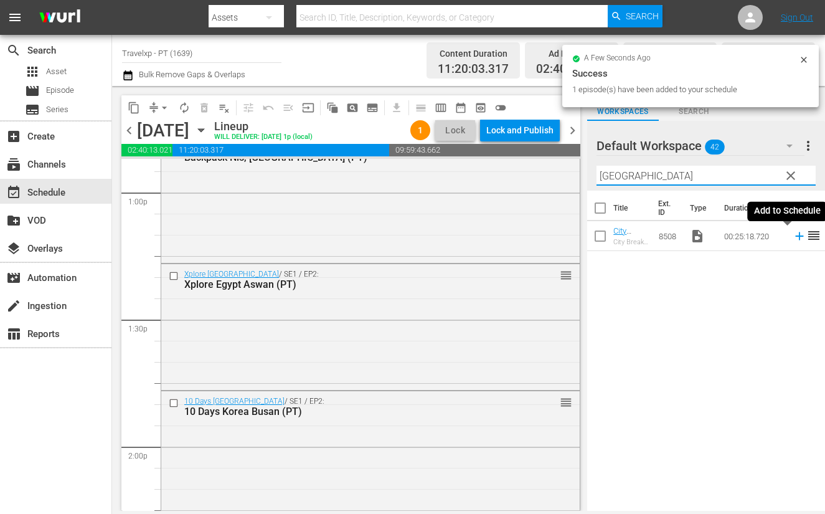
click at [793, 238] on icon at bounding box center [800, 236] width 14 height 14
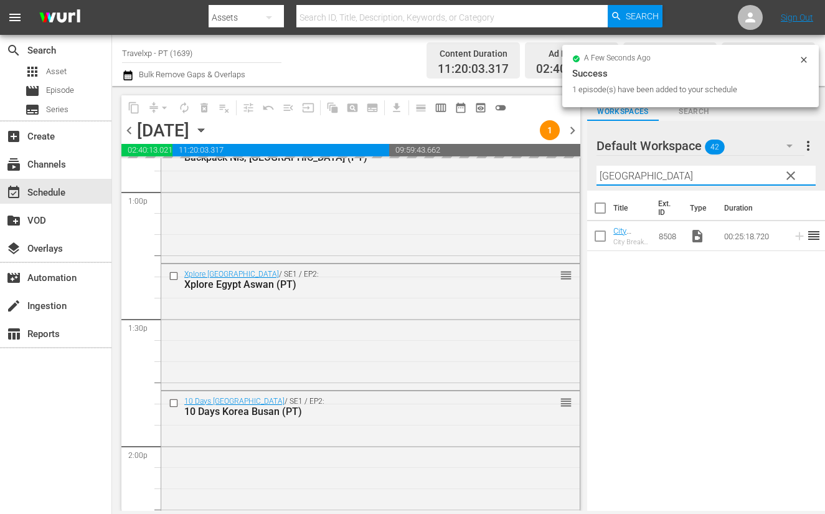
click at [623, 177] on input "madrid" at bounding box center [706, 176] width 219 height 20
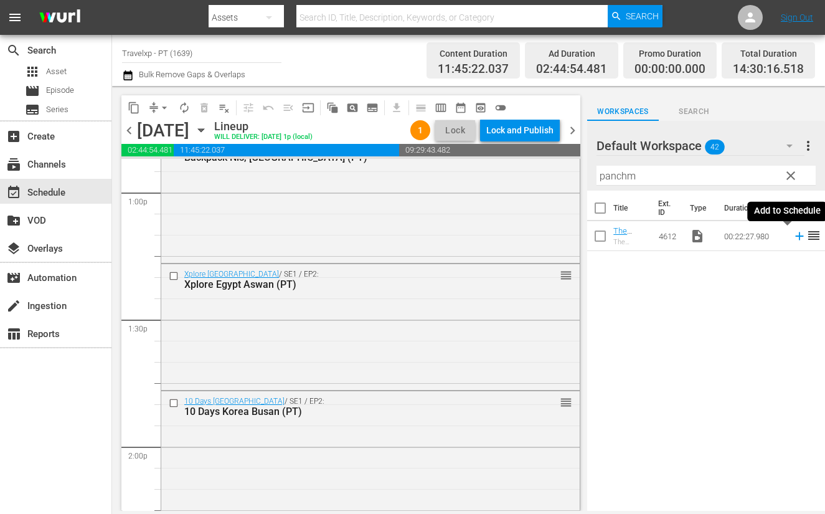
click at [793, 237] on icon at bounding box center [800, 236] width 14 height 14
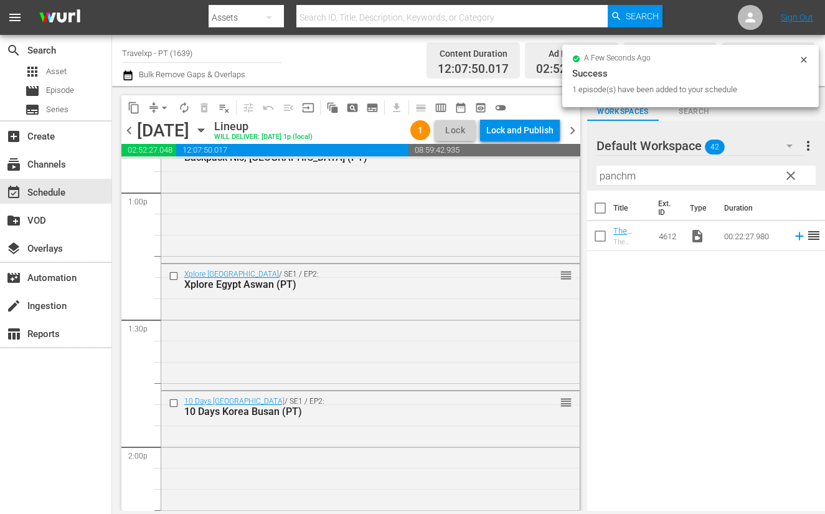
click at [629, 172] on input "panchm" at bounding box center [706, 176] width 219 height 20
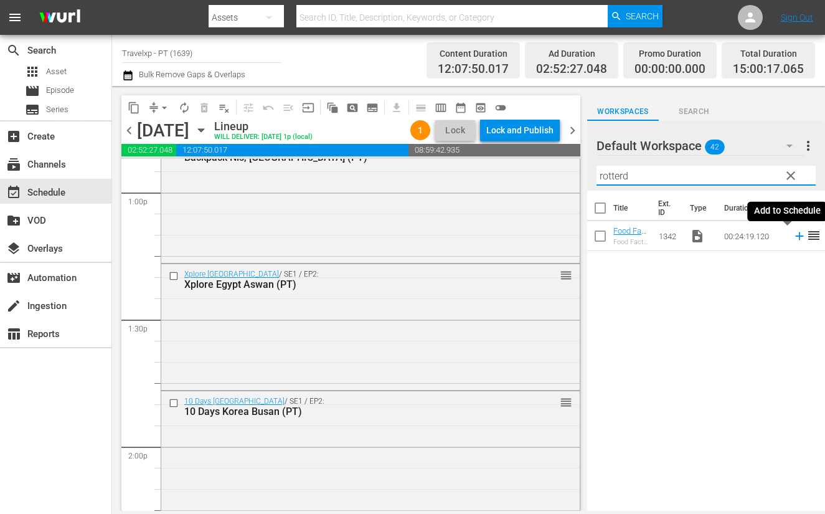
click at [795, 236] on icon at bounding box center [799, 236] width 8 height 8
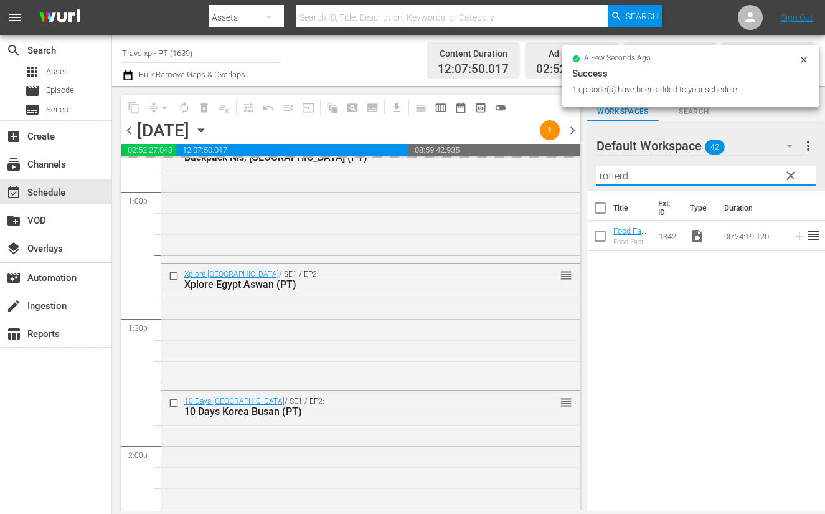
click at [615, 176] on input "rotterd" at bounding box center [706, 176] width 219 height 20
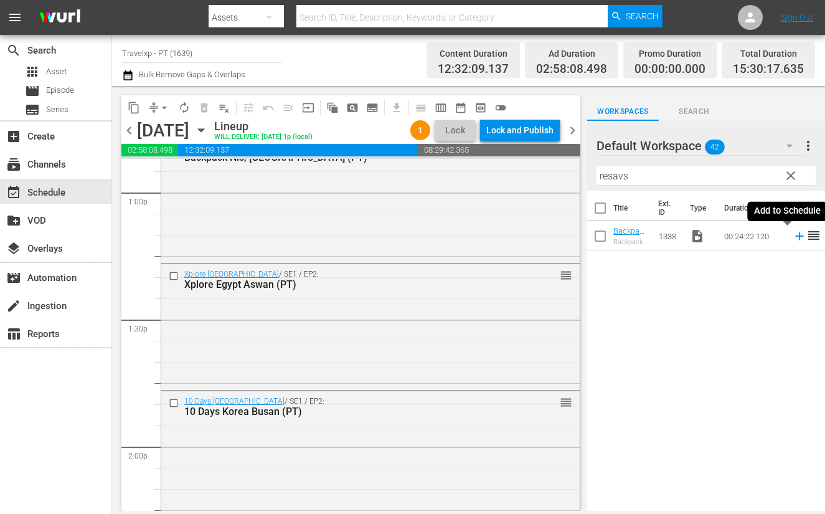
click at [793, 235] on icon at bounding box center [800, 236] width 14 height 14
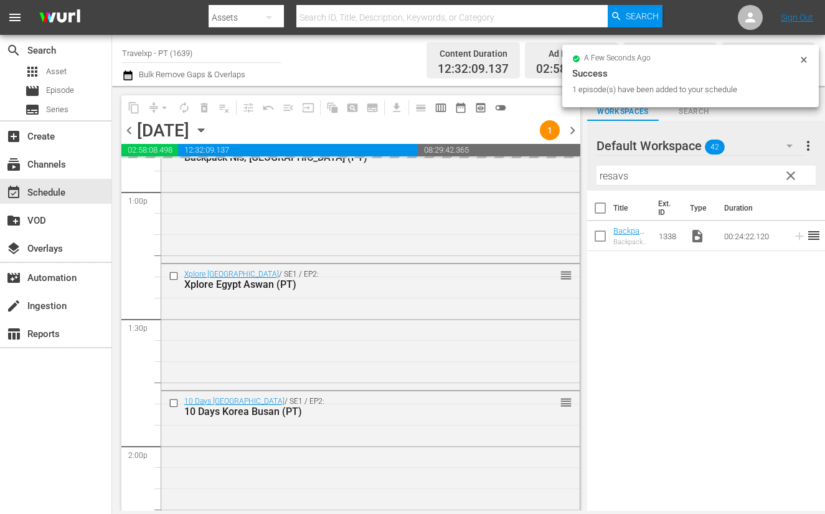
click at [611, 172] on input "resavs" at bounding box center [706, 176] width 219 height 20
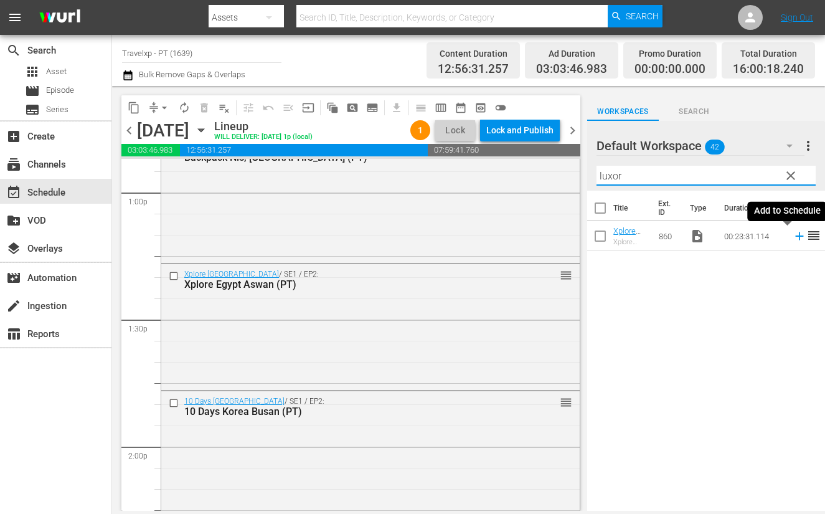
click at [793, 234] on icon at bounding box center [800, 236] width 14 height 14
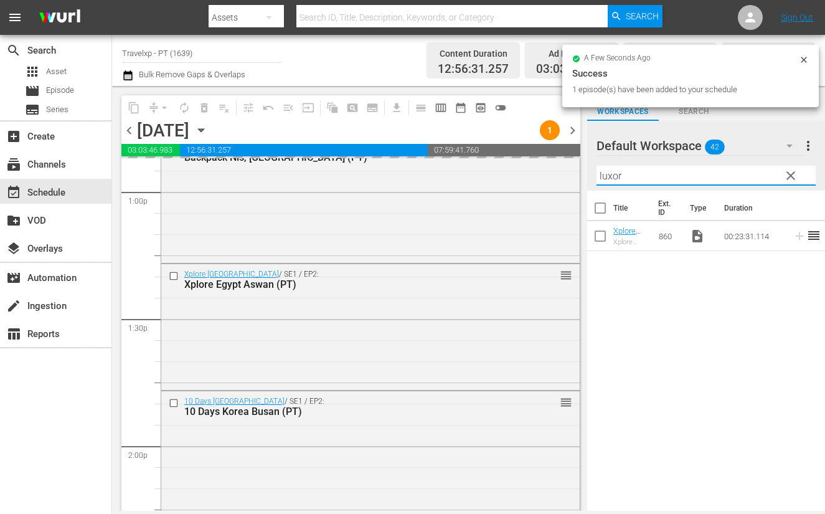
click at [611, 177] on input "luxor" at bounding box center [706, 176] width 219 height 20
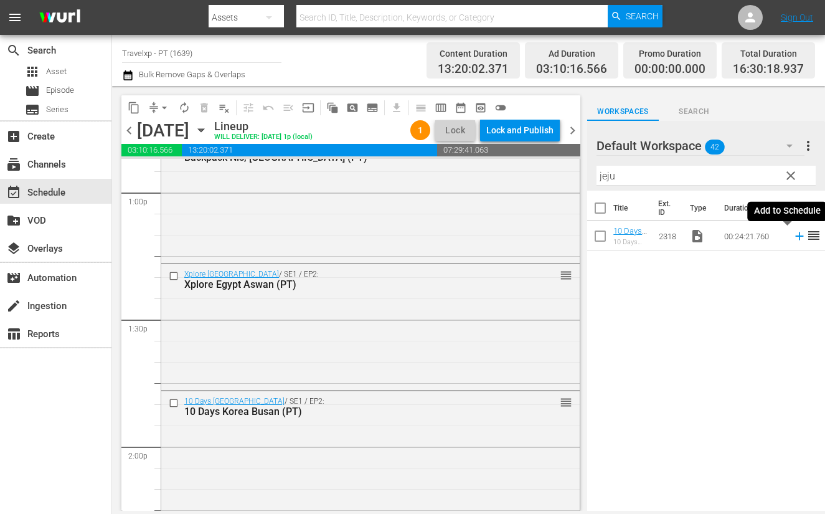
click at [793, 237] on icon at bounding box center [800, 236] width 14 height 14
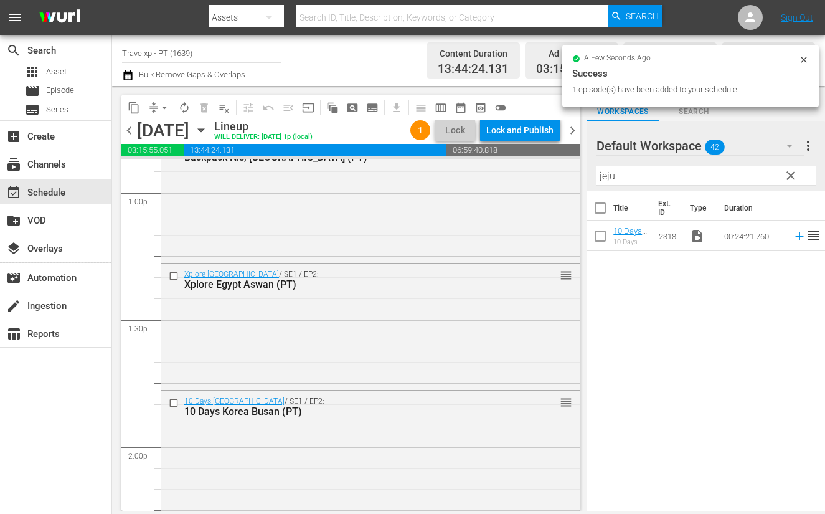
click at [603, 175] on input "jeju" at bounding box center [706, 176] width 219 height 20
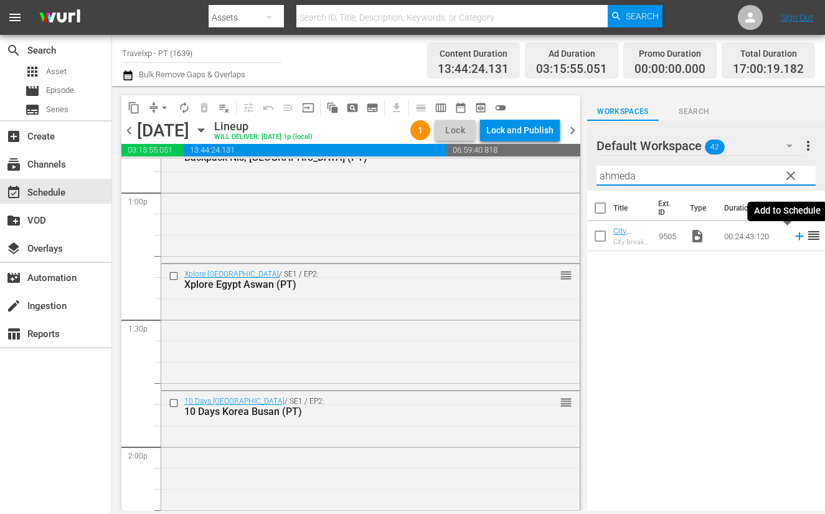
click at [793, 237] on icon at bounding box center [800, 236] width 14 height 14
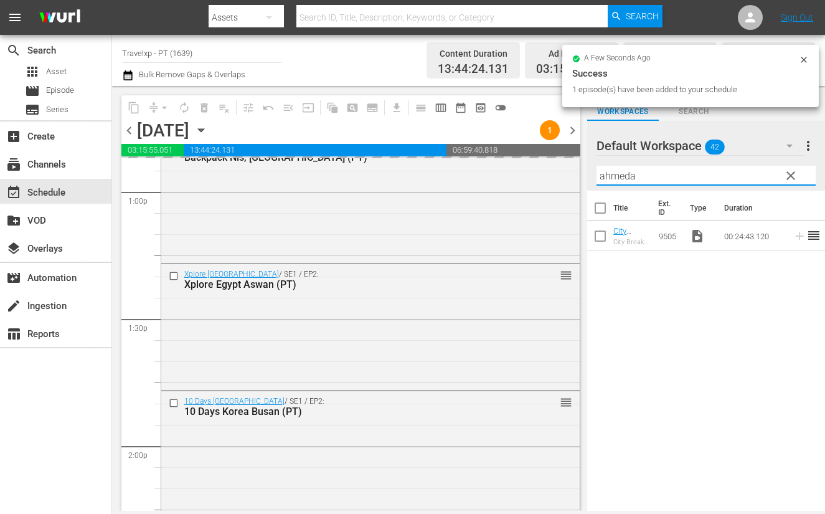
click at [623, 173] on input "ahmeda" at bounding box center [706, 176] width 219 height 20
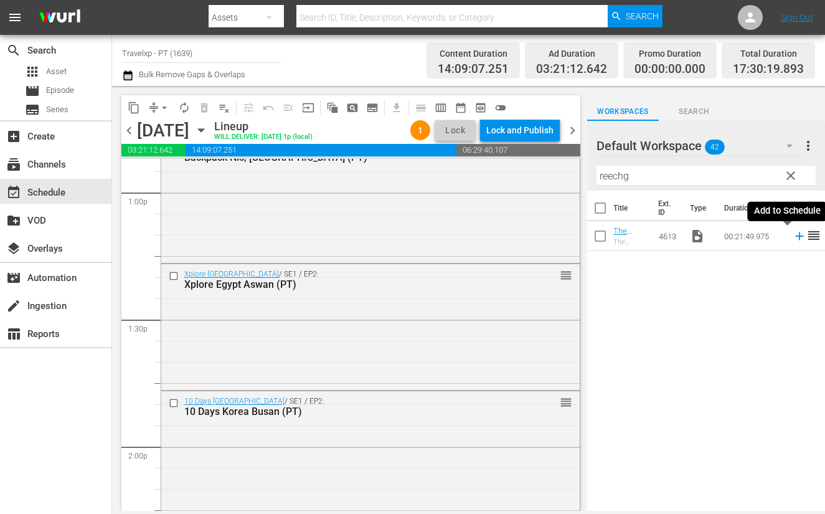
click at [795, 236] on icon at bounding box center [799, 236] width 8 height 8
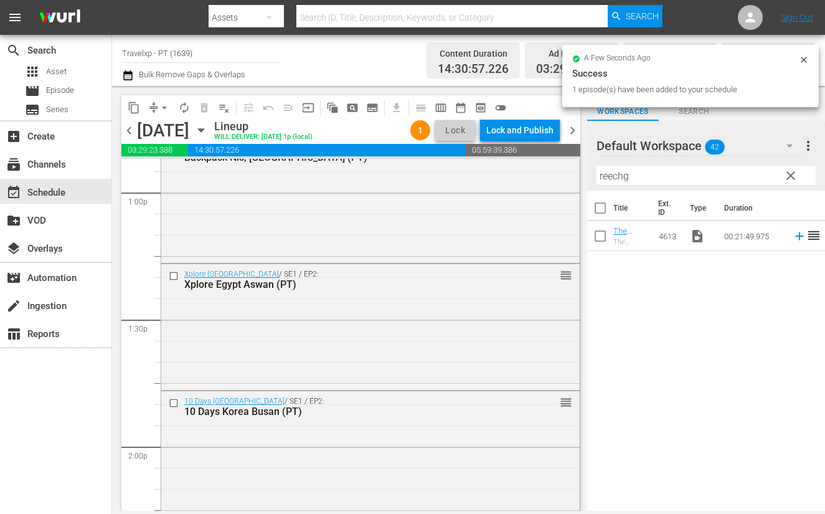
click at [616, 176] on input "reechg" at bounding box center [706, 176] width 219 height 20
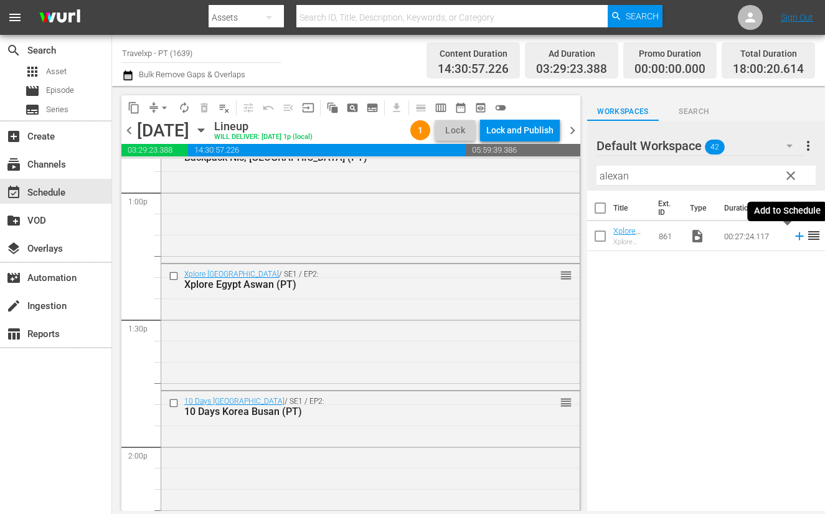
click at [793, 234] on icon at bounding box center [800, 236] width 14 height 14
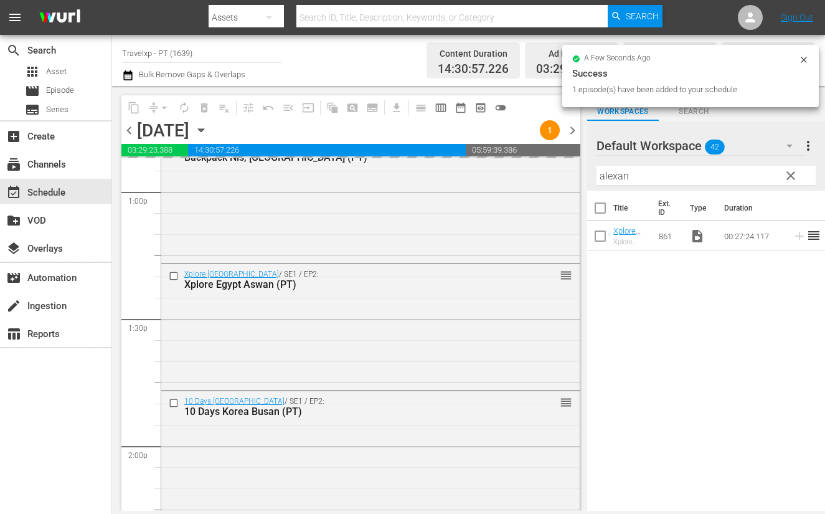
click at [610, 175] on input "alexan" at bounding box center [706, 176] width 219 height 20
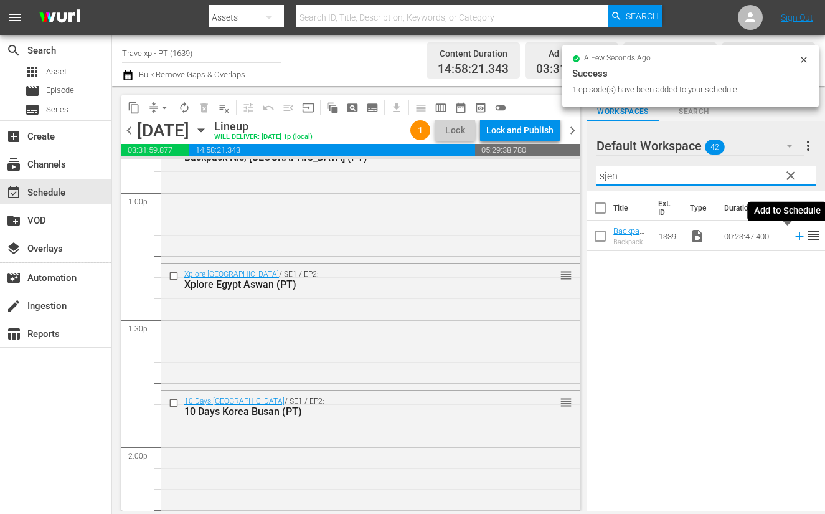
click at [795, 240] on icon at bounding box center [799, 236] width 8 height 8
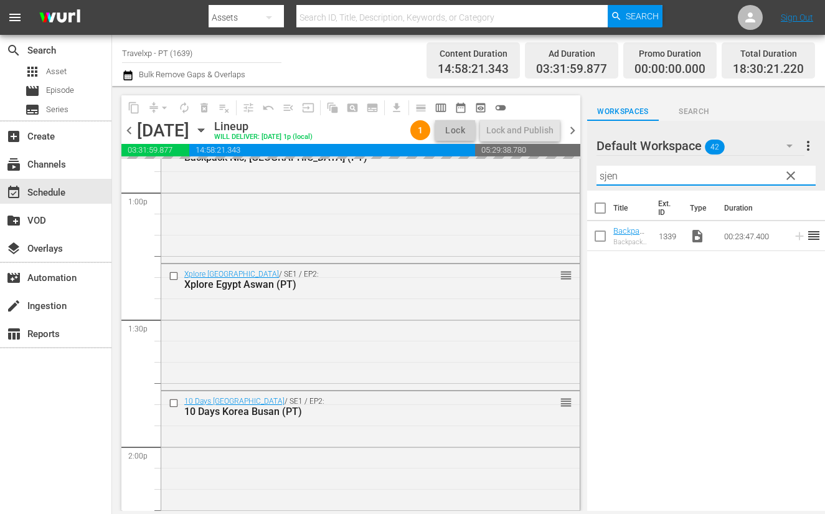
click at [611, 179] on input "sjen" at bounding box center [706, 176] width 219 height 20
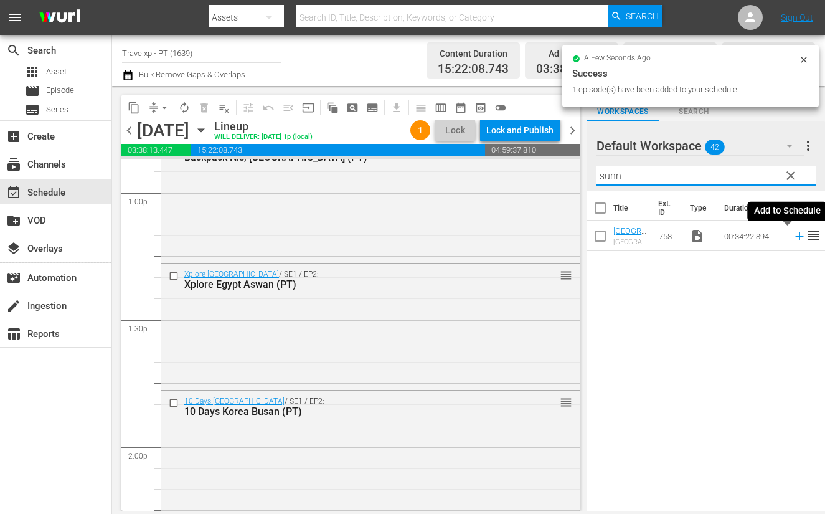
click at [795, 236] on icon at bounding box center [799, 236] width 8 height 8
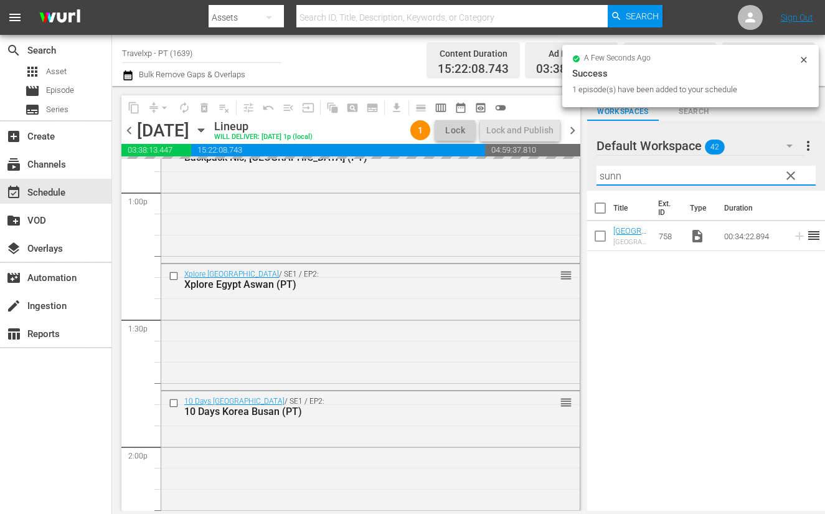
click at [613, 179] on input "sunn" at bounding box center [706, 176] width 219 height 20
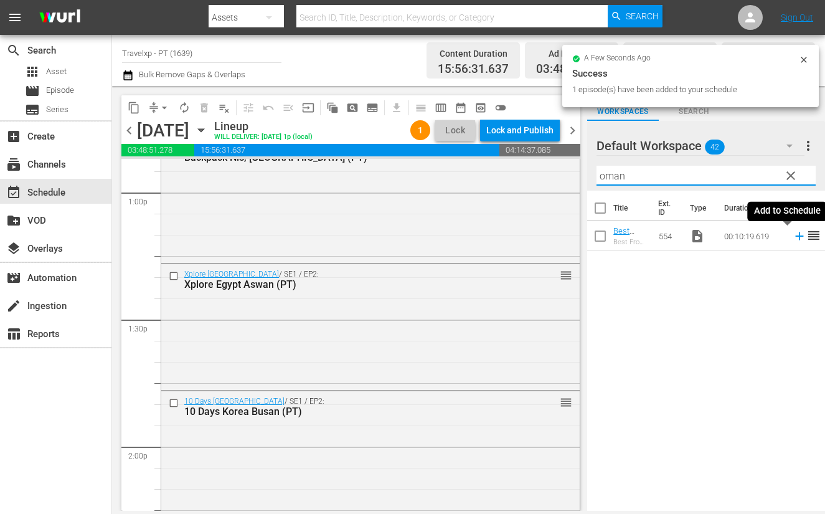
click at [793, 237] on icon at bounding box center [800, 236] width 14 height 14
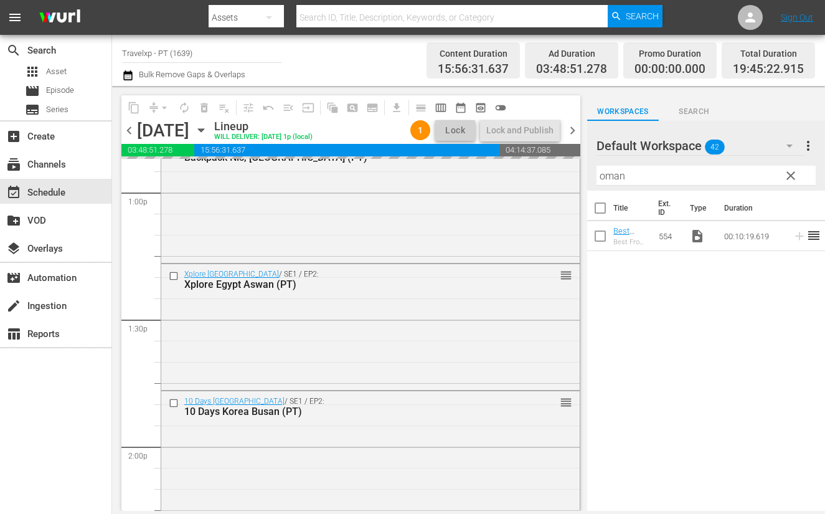
click at [607, 173] on input "oman" at bounding box center [706, 176] width 219 height 20
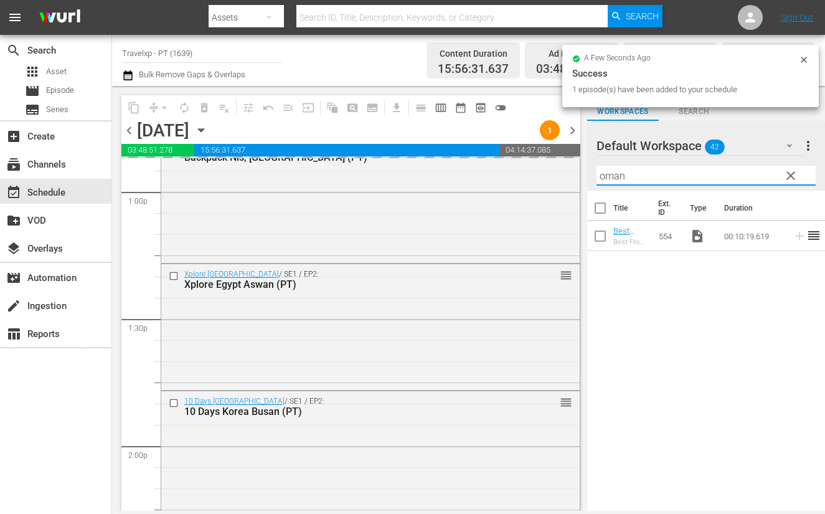
click at [607, 173] on input "oman" at bounding box center [706, 176] width 219 height 20
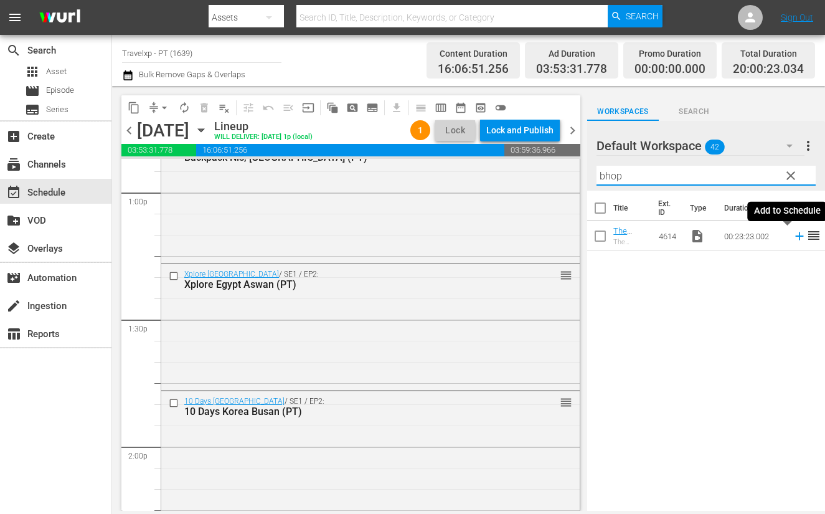
click at [793, 238] on icon at bounding box center [800, 236] width 14 height 14
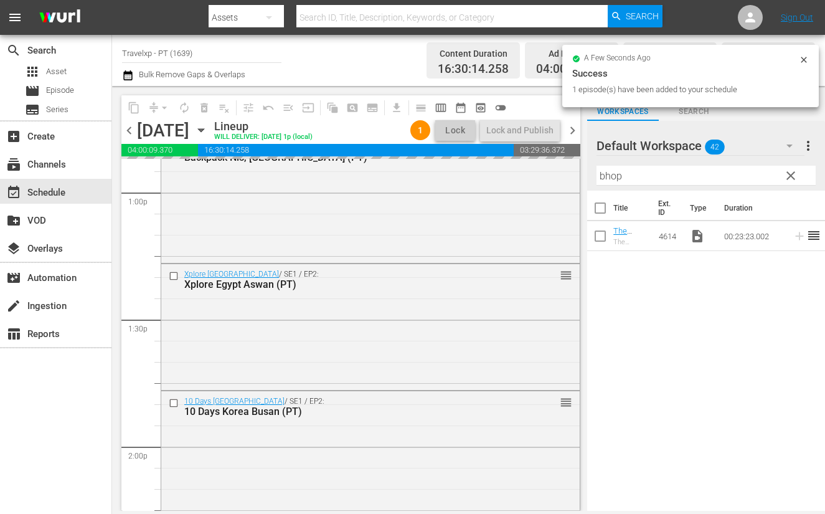
click at [613, 170] on input "bhop" at bounding box center [706, 176] width 219 height 20
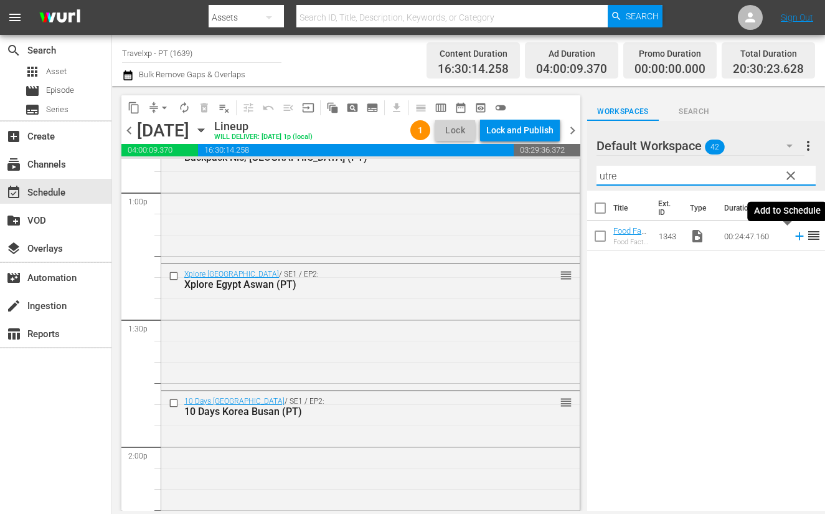
type input "utre"
click at [793, 240] on icon at bounding box center [800, 236] width 14 height 14
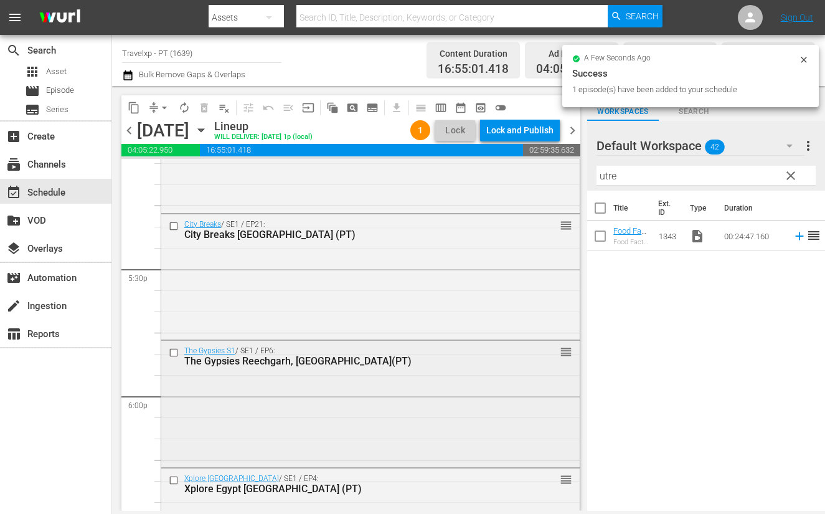
scroll to position [4358, 0]
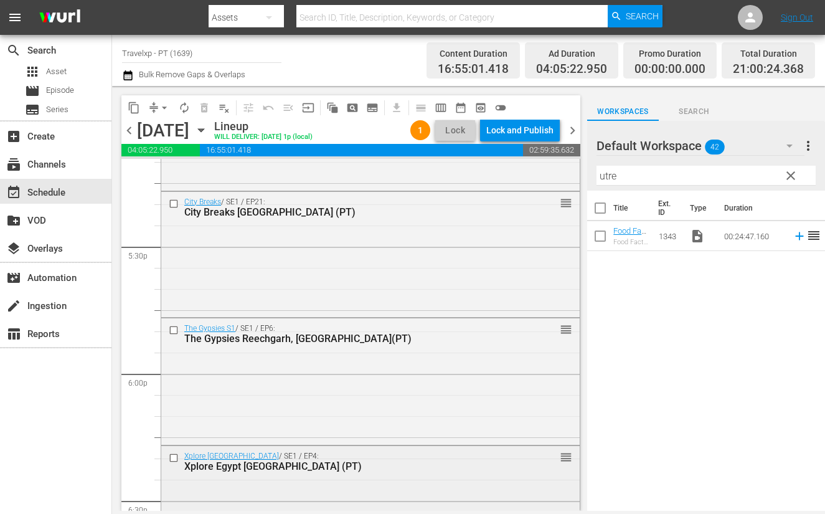
click at [173, 456] on input "checkbox" at bounding box center [175, 458] width 13 height 11
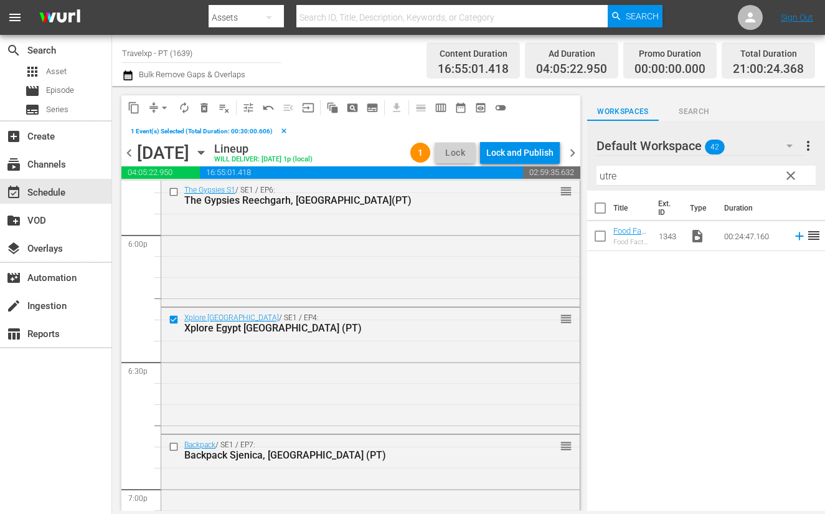
scroll to position [4592, 0]
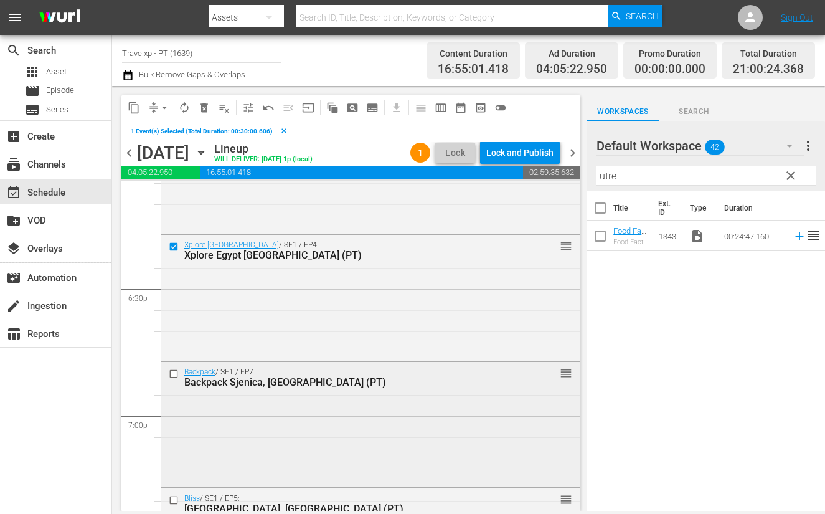
click at [174, 374] on input "checkbox" at bounding box center [175, 373] width 13 height 11
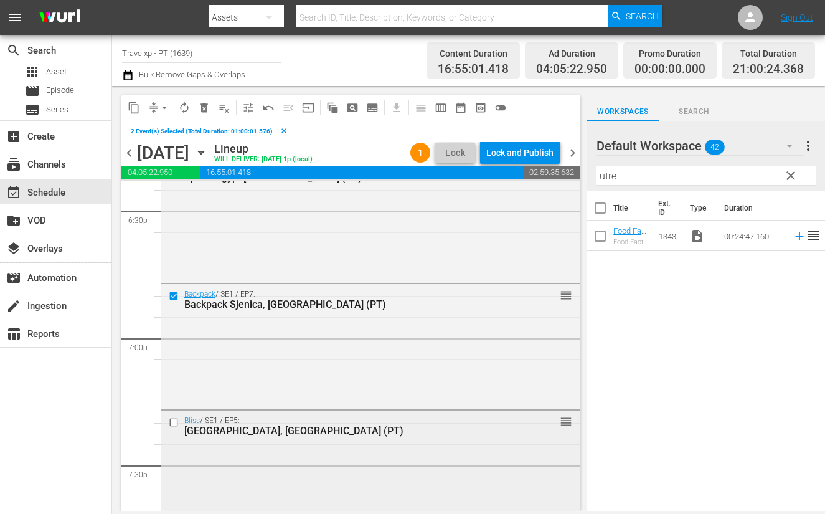
click at [172, 420] on input "checkbox" at bounding box center [175, 422] width 13 height 11
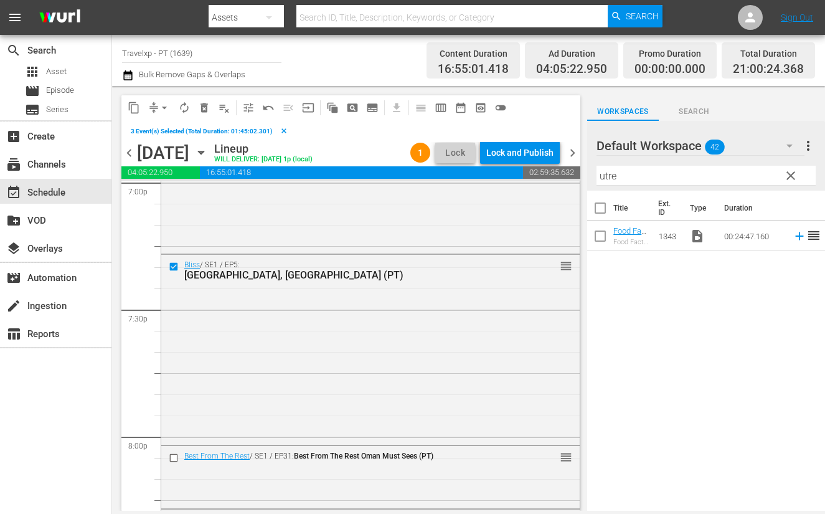
scroll to position [4825, 0]
click at [173, 460] on input "checkbox" at bounding box center [175, 457] width 13 height 11
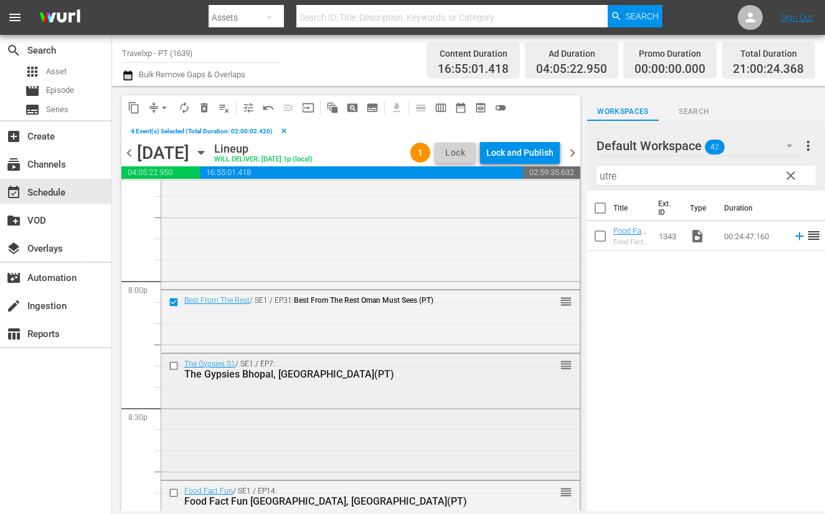
scroll to position [4981, 0]
click at [173, 365] on input "checkbox" at bounding box center [175, 365] width 13 height 11
click at [171, 493] on input "checkbox" at bounding box center [175, 493] width 13 height 11
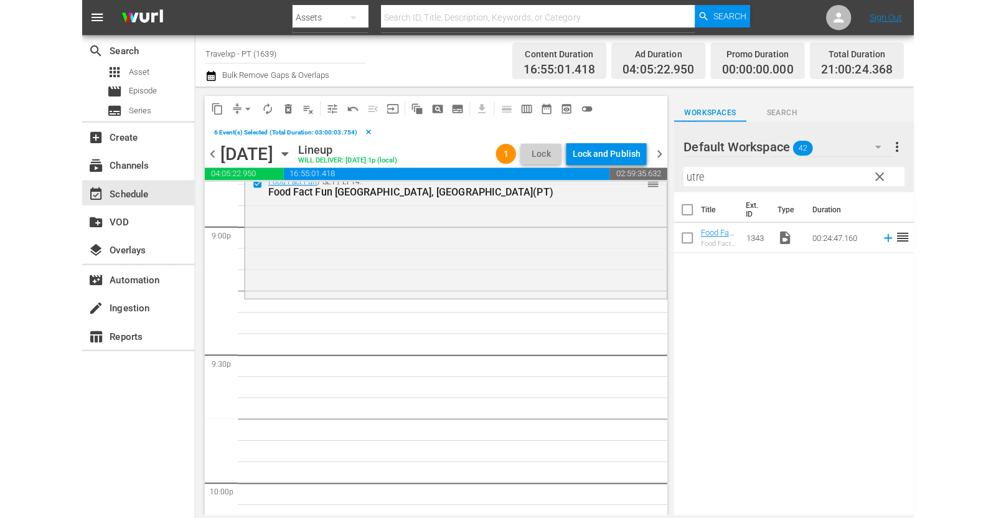
scroll to position [5293, 0]
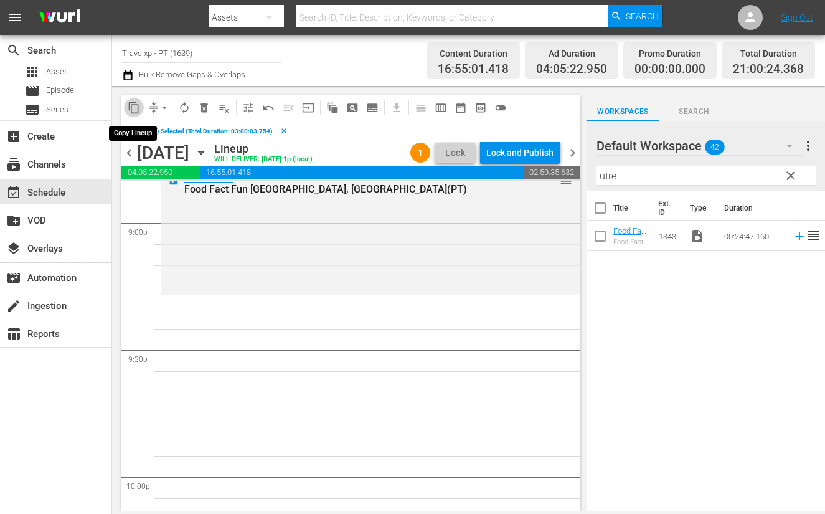
click at [133, 105] on span "content_copy" at bounding box center [134, 107] width 12 height 12
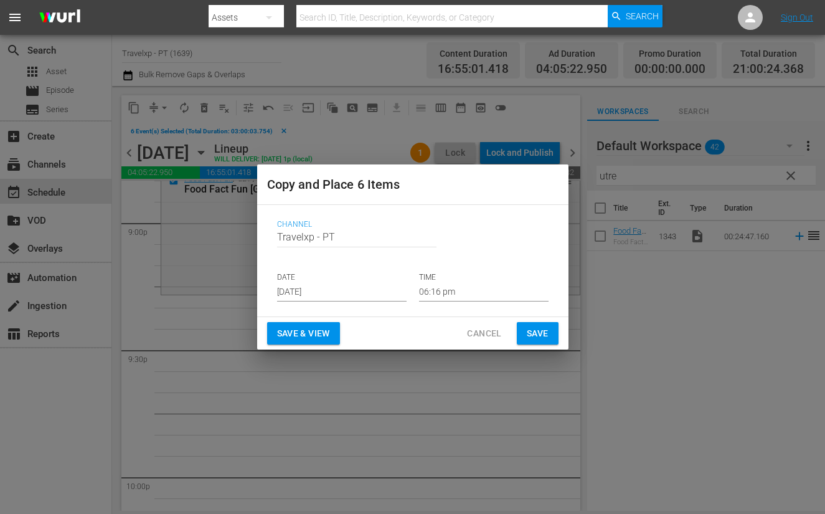
click at [319, 291] on input "Aug 16th 2025" at bounding box center [342, 292] width 130 height 19
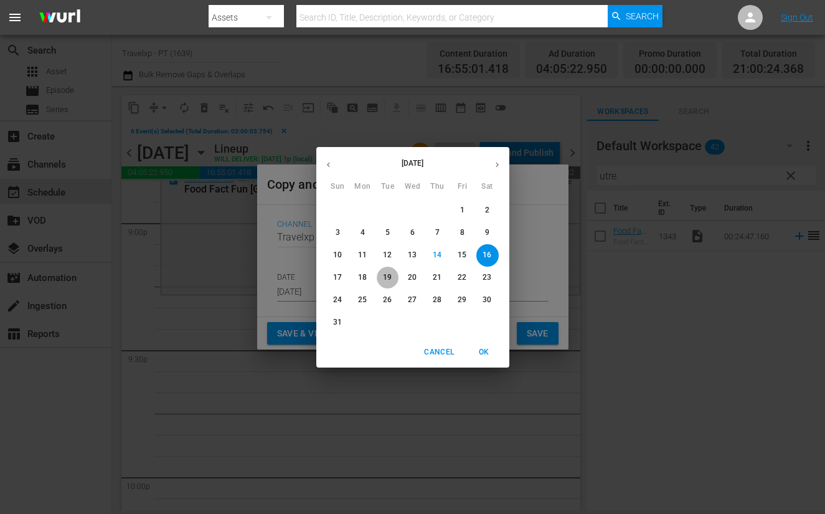
click at [389, 274] on p "19" at bounding box center [387, 277] width 9 height 11
type input "Aug 19th 2025"
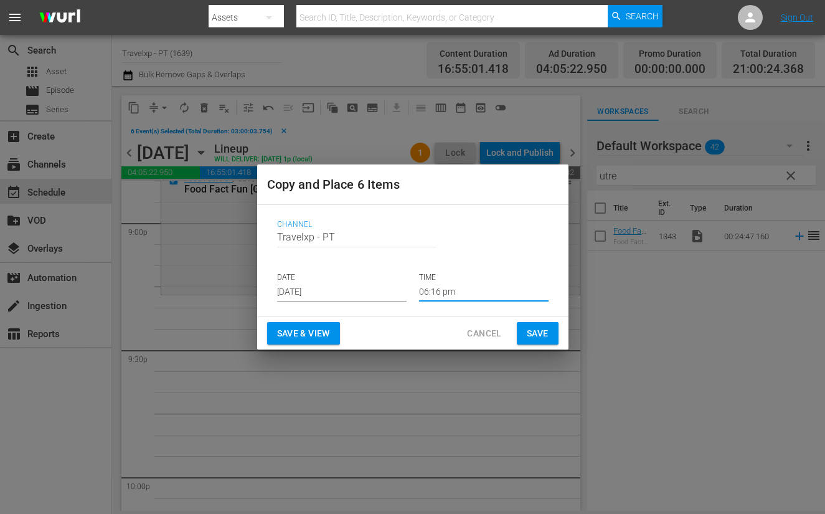
click at [451, 295] on input "06:16 pm" at bounding box center [484, 292] width 130 height 19
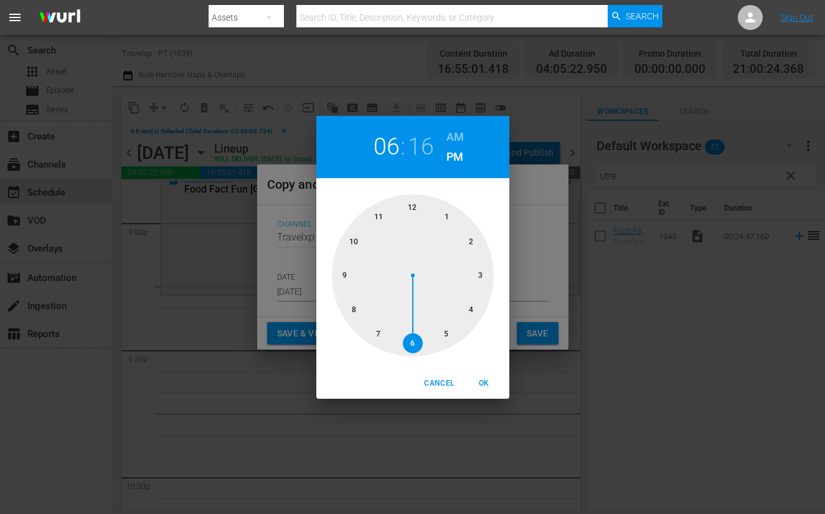
click at [346, 271] on div at bounding box center [413, 275] width 162 height 162
click at [481, 384] on span "OK" at bounding box center [485, 383] width 30 height 13
type input "09:16 pm"
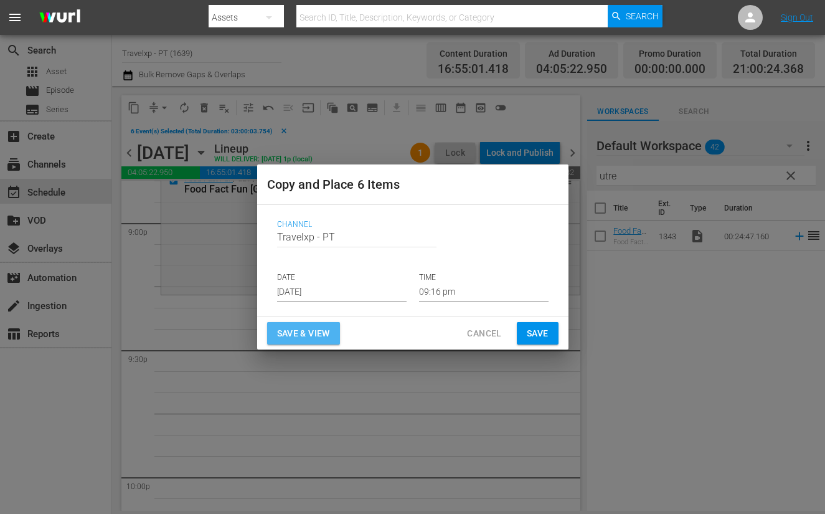
click at [316, 331] on span "Save & View" at bounding box center [303, 334] width 53 height 16
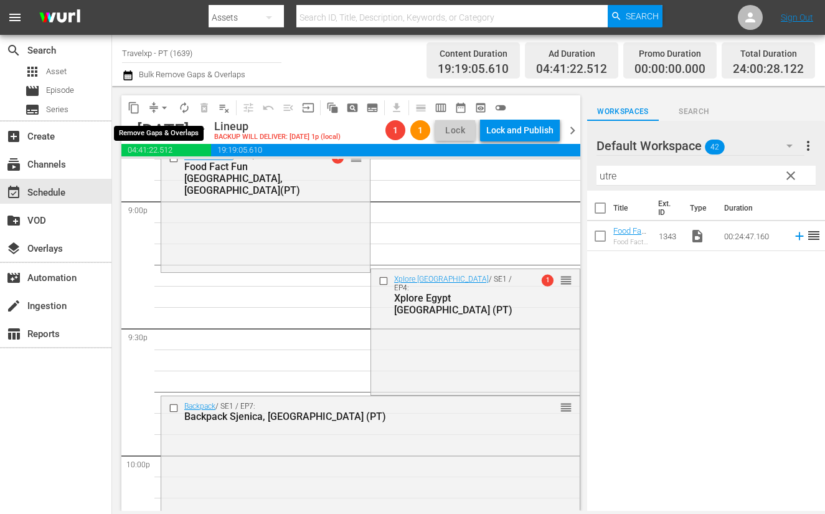
click at [164, 108] on span "arrow_drop_down" at bounding box center [164, 107] width 12 height 12
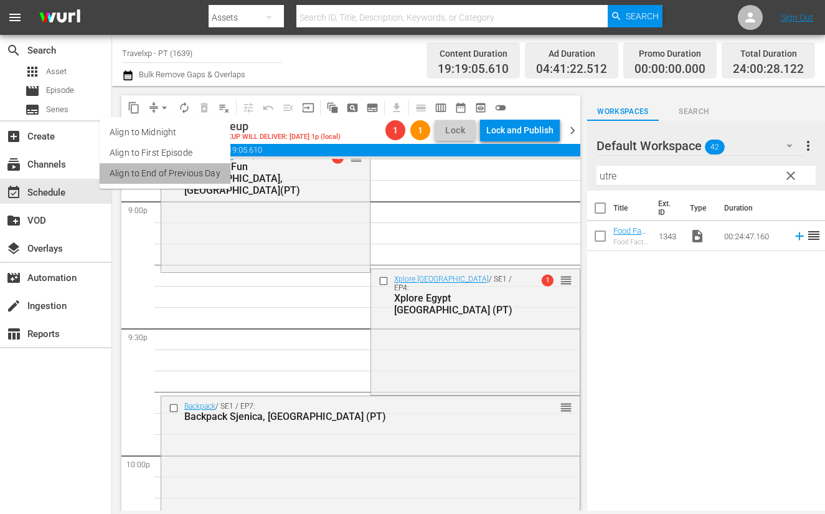
click at [169, 167] on li "Align to End of Previous Day" at bounding box center [165, 173] width 131 height 21
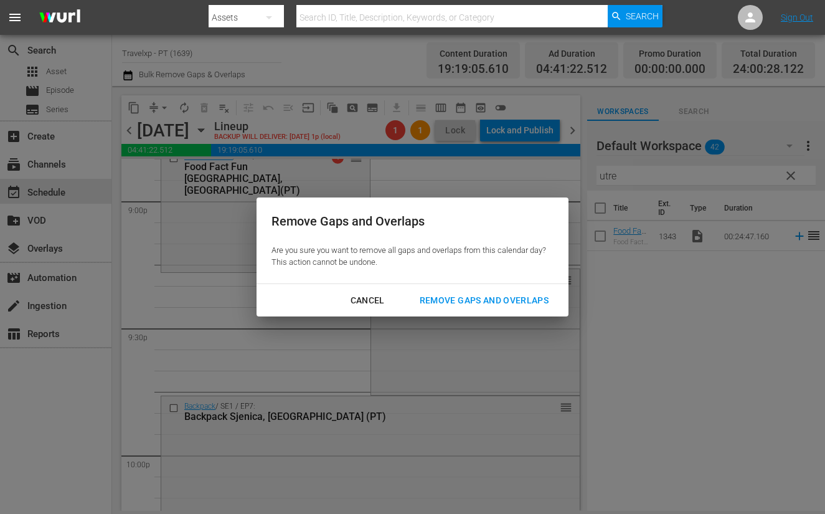
click at [448, 296] on div "Remove Gaps and Overlaps" at bounding box center [484, 301] width 149 height 16
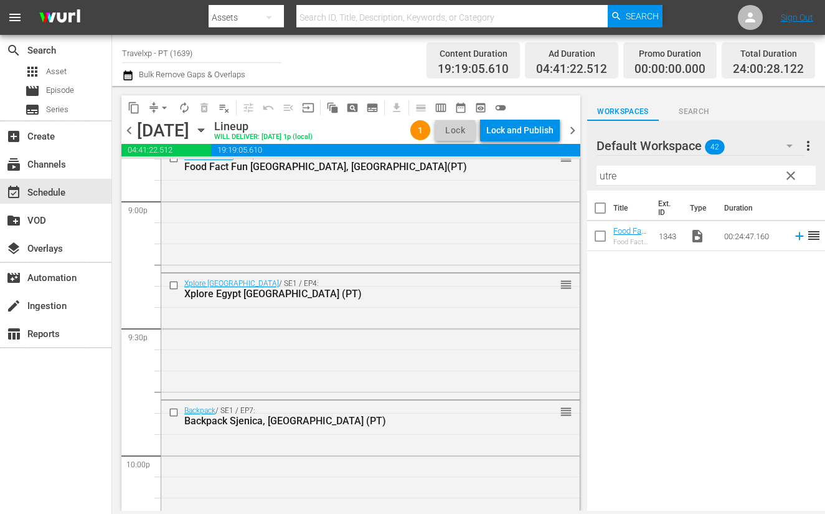
click at [511, 115] on div "content_copy compress arrow_drop_down autorenew_outlined delete_forever_outline…" at bounding box center [317, 107] width 392 height 24
click at [525, 132] on div "Lock and Publish" at bounding box center [519, 130] width 67 height 22
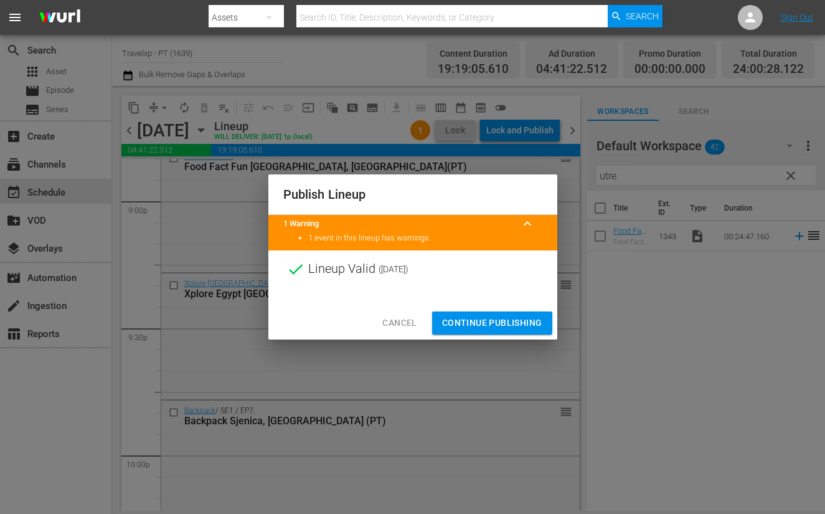
click at [522, 324] on span "Continue Publishing" at bounding box center [492, 323] width 100 height 16
